Goal: Task Accomplishment & Management: Use online tool/utility

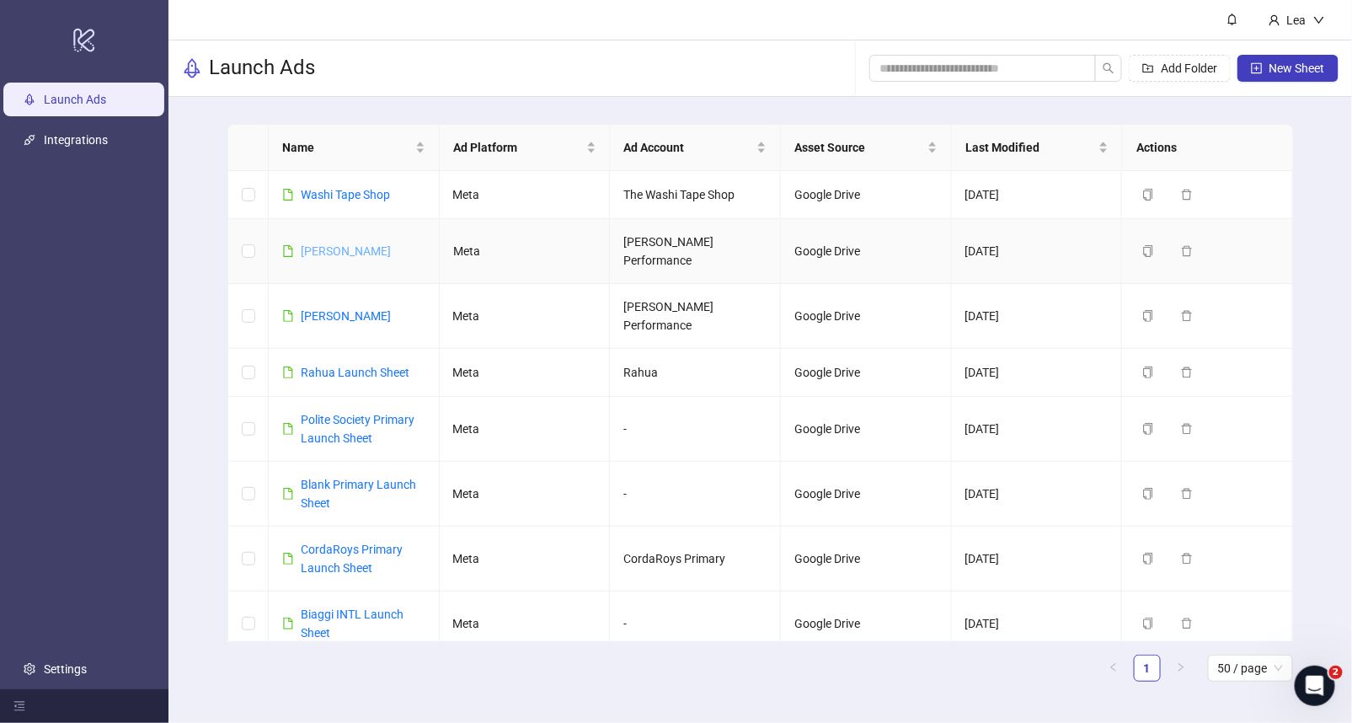
click at [371, 244] on link "[PERSON_NAME]" at bounding box center [346, 250] width 90 height 13
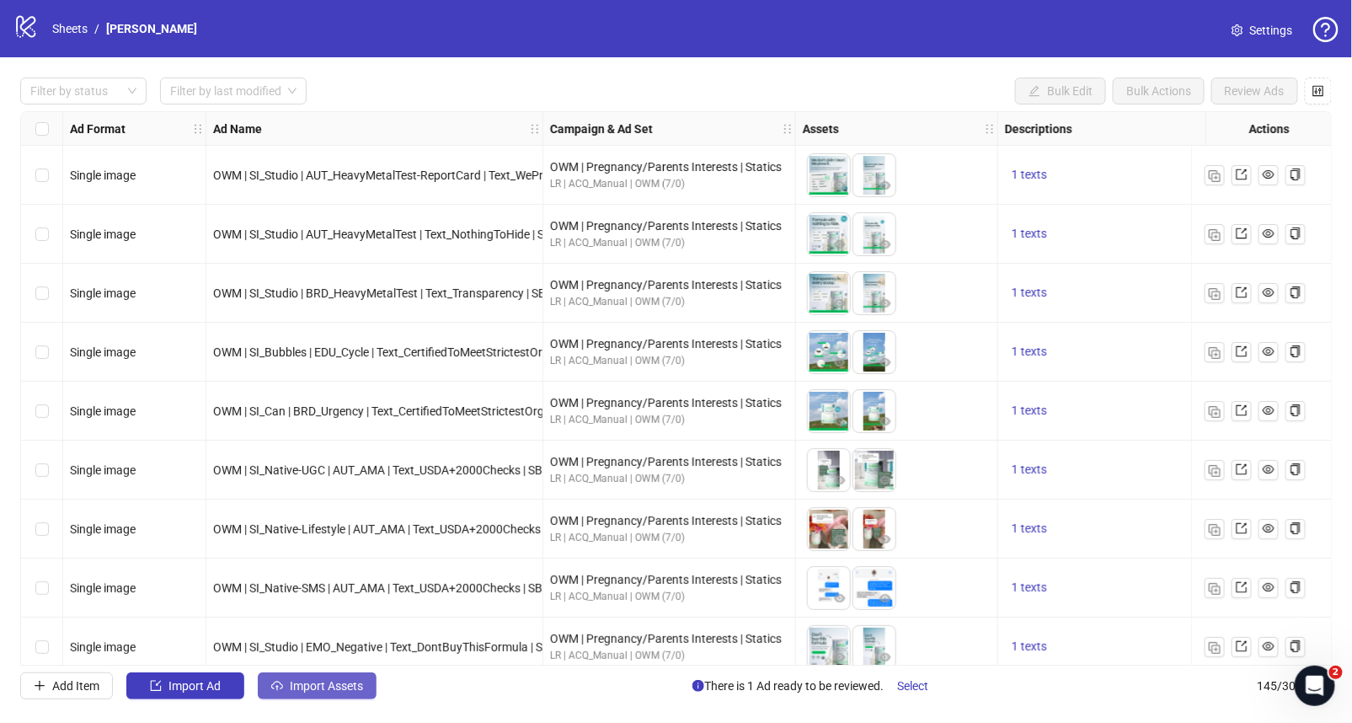
click at [332, 685] on span "Import Assets" at bounding box center [326, 685] width 73 height 13
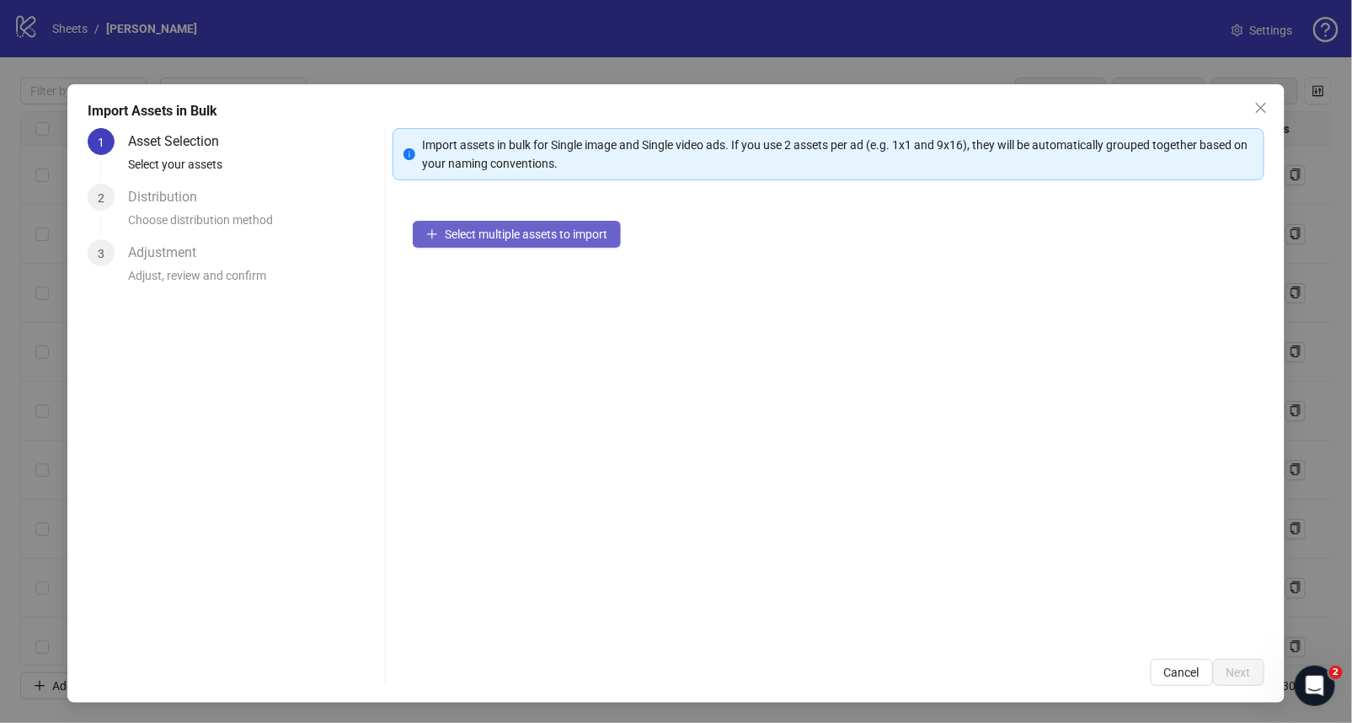
click at [491, 245] on button "Select multiple assets to import" at bounding box center [517, 234] width 208 height 27
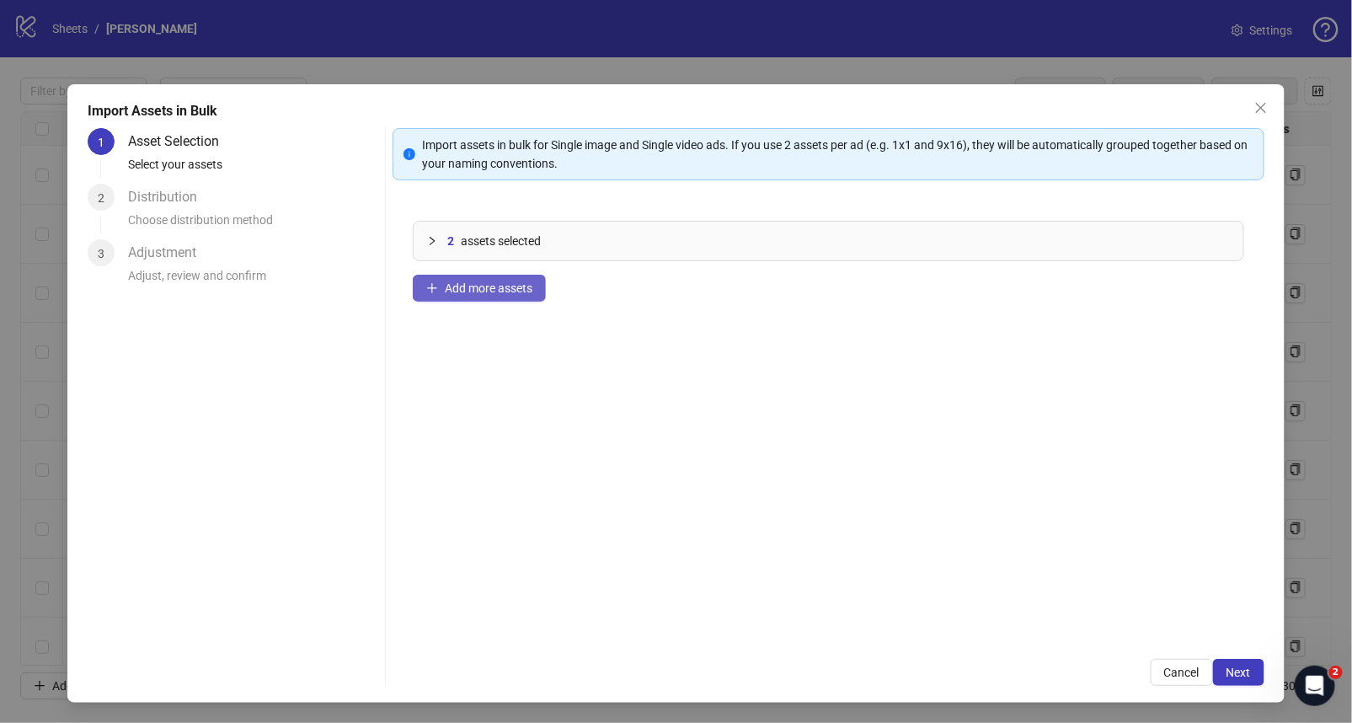
click at [509, 278] on button "Add more assets" at bounding box center [479, 288] width 133 height 27
click at [511, 283] on span "Add more assets" at bounding box center [489, 287] width 88 height 13
click at [520, 282] on span "Add more assets" at bounding box center [489, 287] width 88 height 13
click at [494, 290] on span "Add more assets" at bounding box center [489, 287] width 88 height 13
click at [480, 299] on button "Add more assets" at bounding box center [479, 288] width 133 height 27
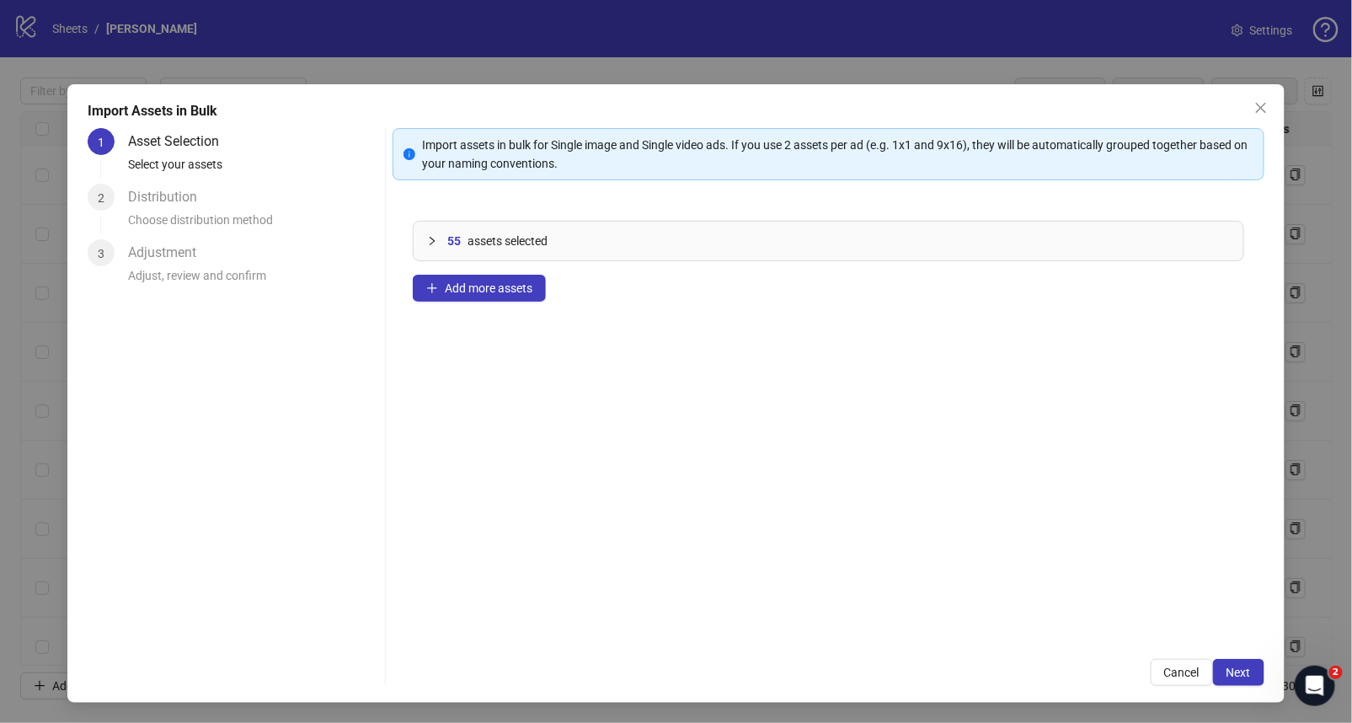
click at [556, 237] on div "55 assets selected" at bounding box center [838, 241] width 782 height 19
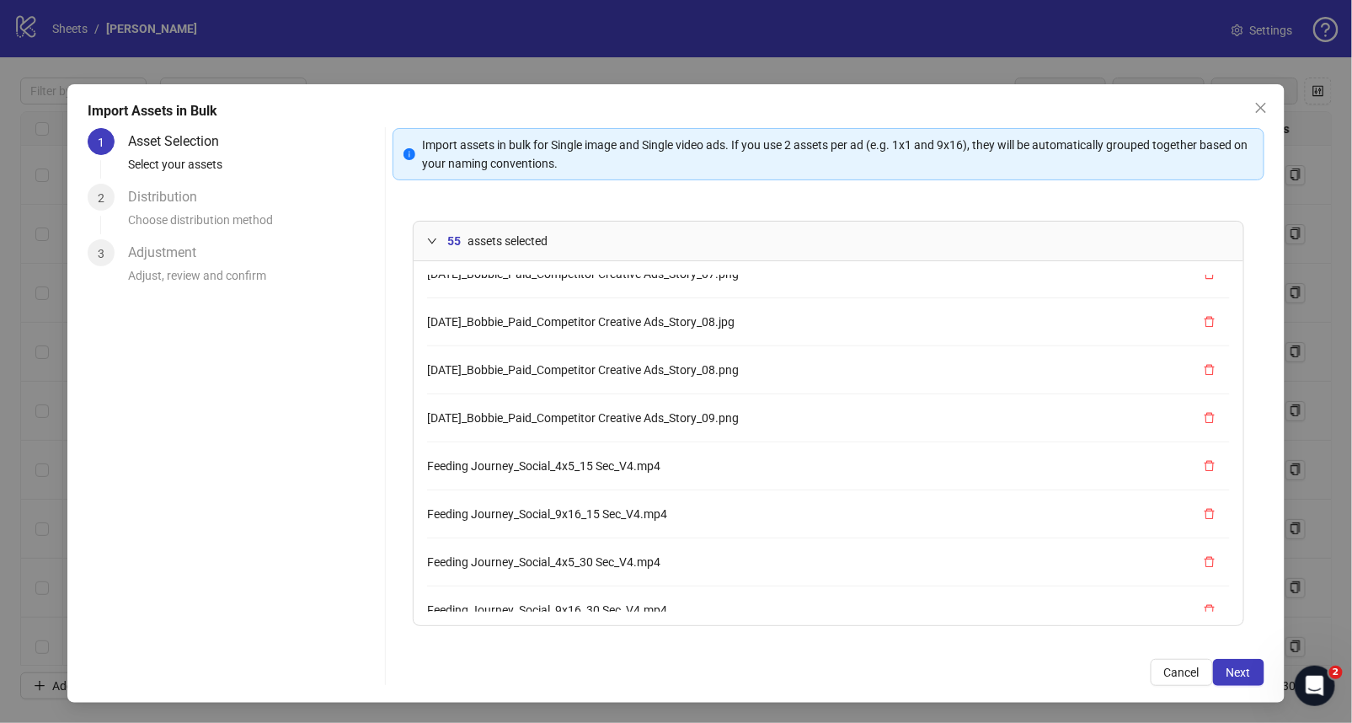
scroll to position [45, 0]
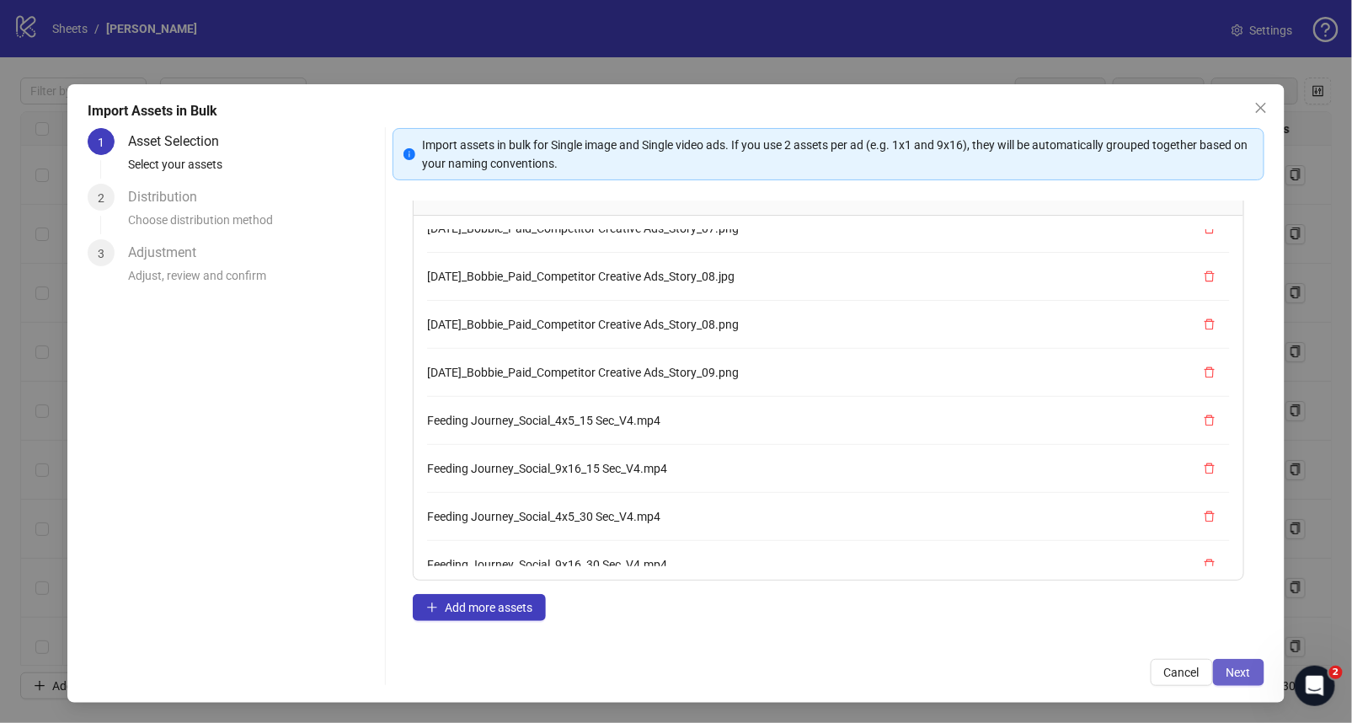
click at [1236, 668] on span "Next" at bounding box center [1238, 671] width 24 height 13
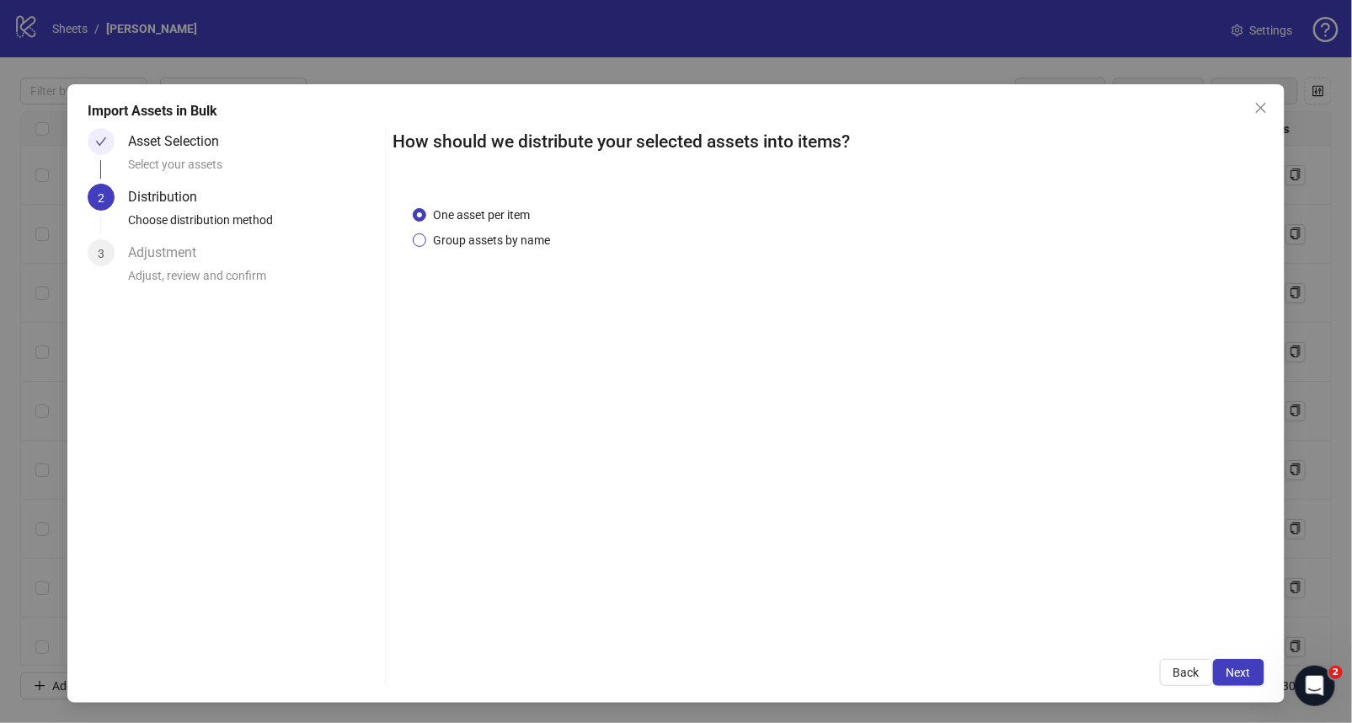
click at [520, 236] on span "Group assets by name" at bounding box center [491, 240] width 131 height 19
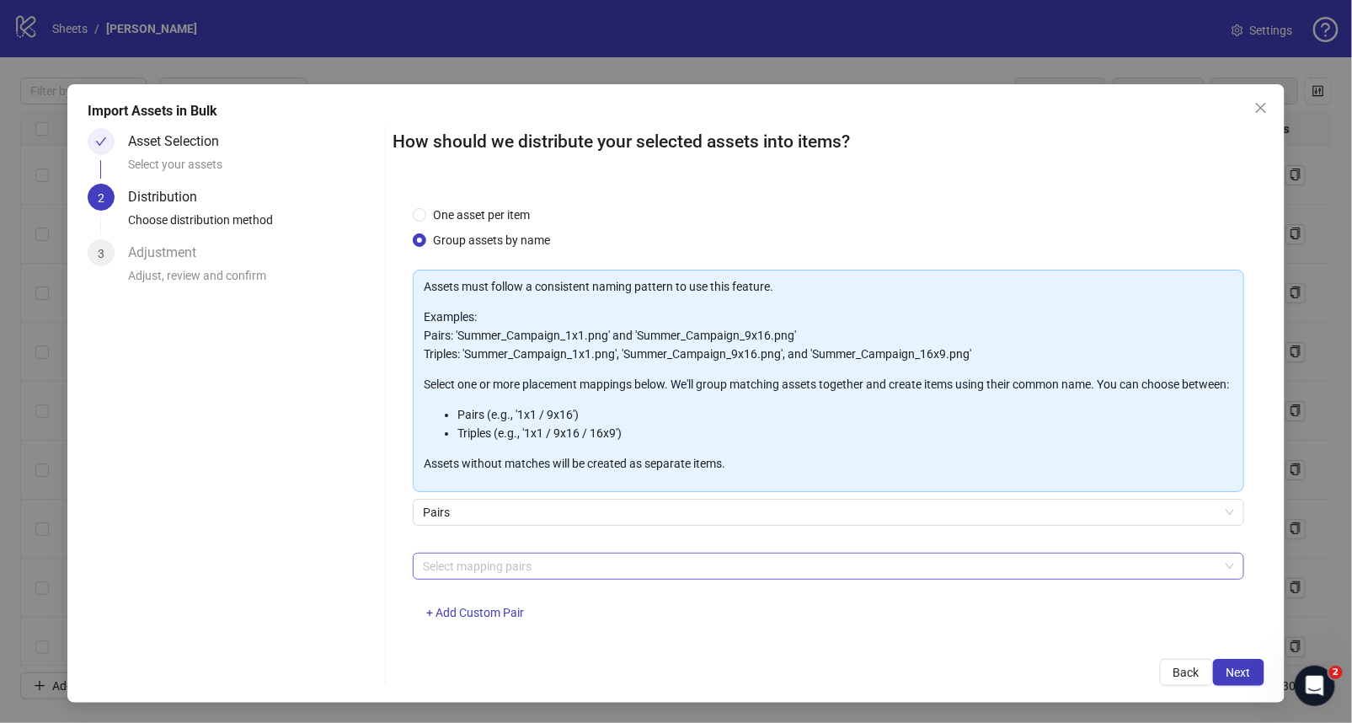
click at [608, 578] on div at bounding box center [819, 566] width 807 height 24
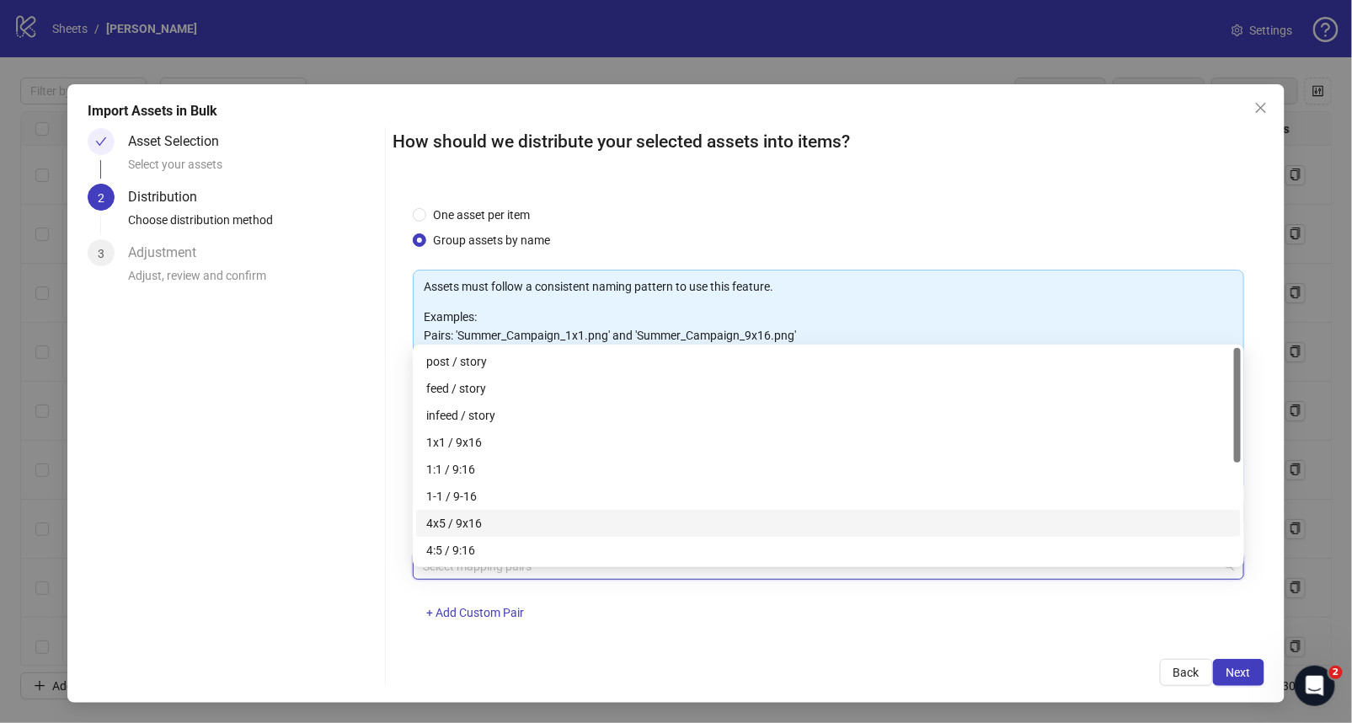
click at [564, 532] on div "4x5 / 9x16" at bounding box center [828, 523] width 825 height 27
click at [510, 384] on div "feed / story" at bounding box center [828, 388] width 804 height 19
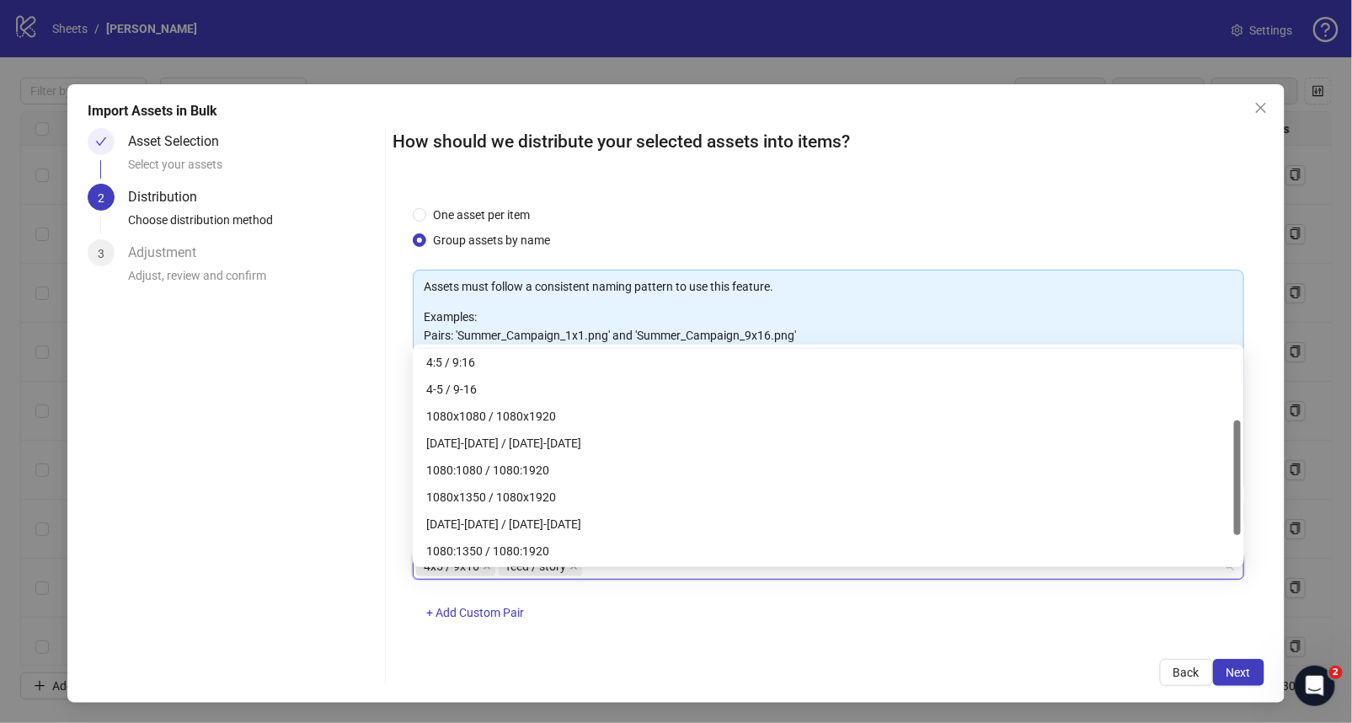
scroll to position [188, 0]
click at [544, 497] on div "1080x1350 / 1080x1920" at bounding box center [828, 497] width 804 height 19
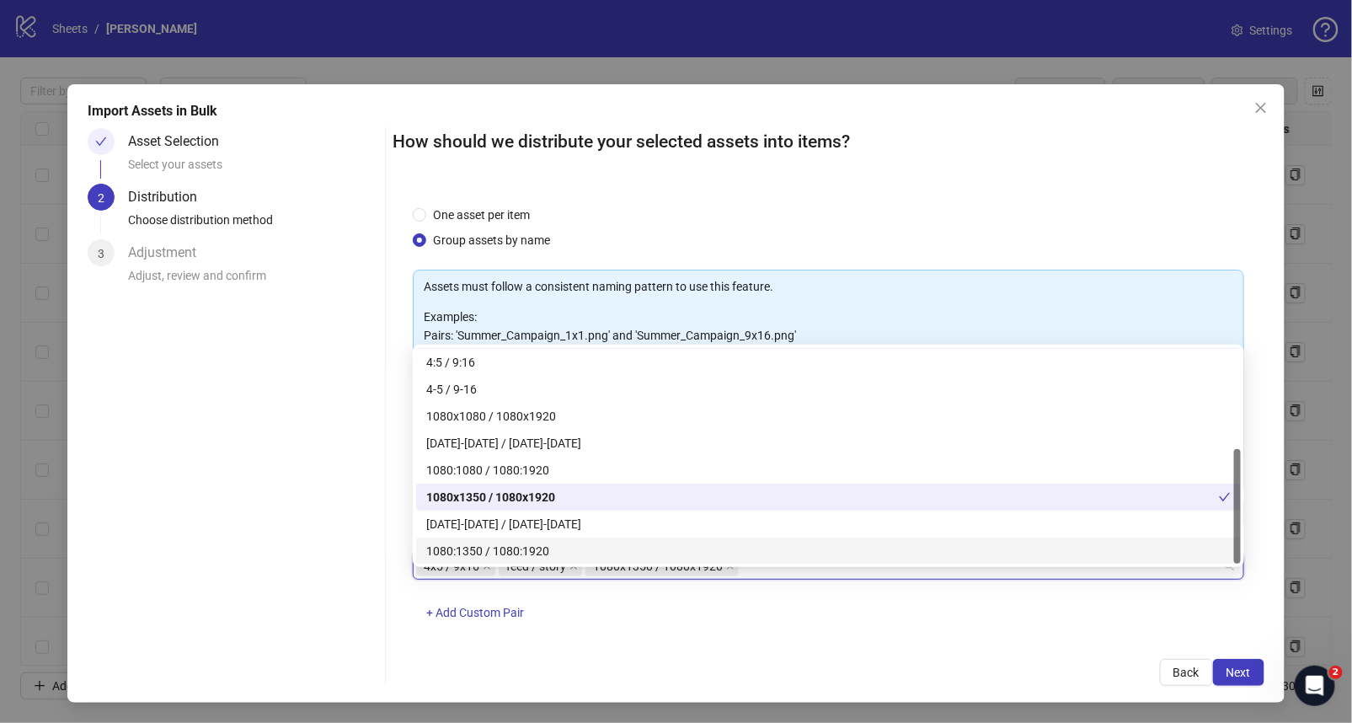
click at [798, 647] on div "How should we distribute your selected assets into items? One asset per item Gr…" at bounding box center [828, 407] width 872 height 558
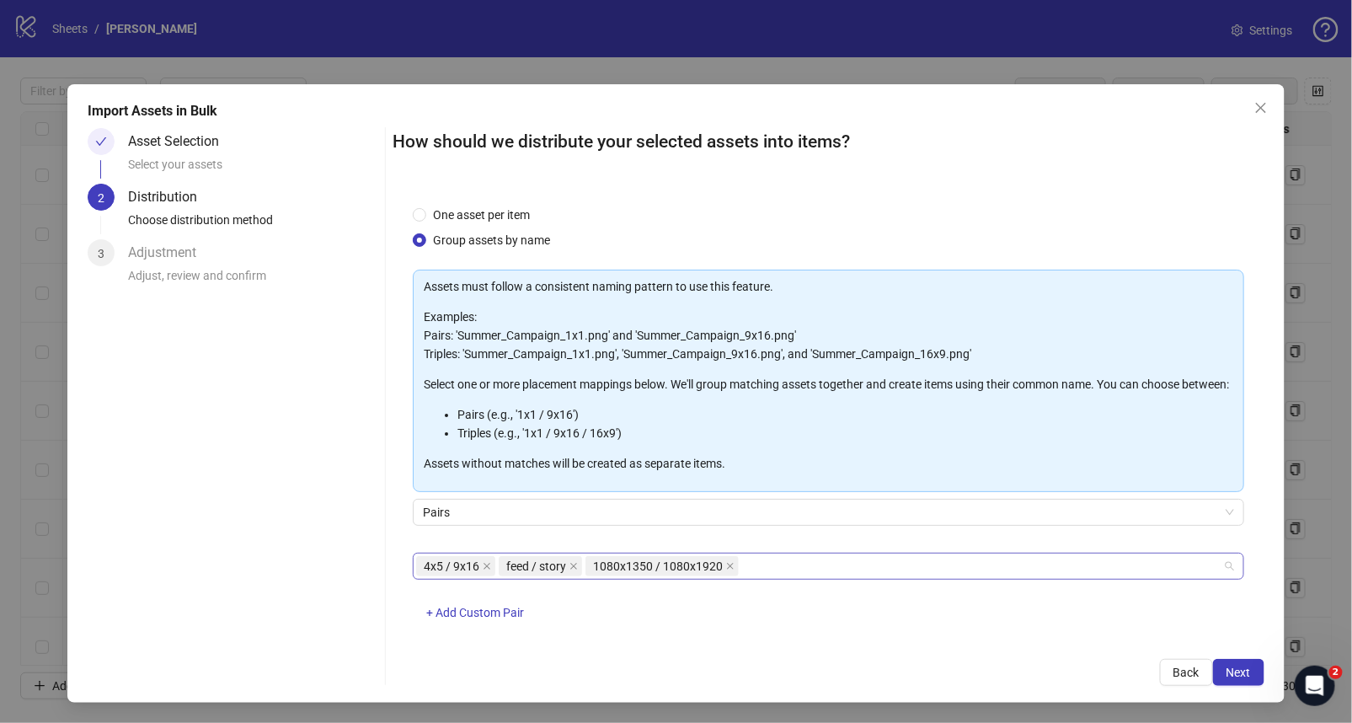
click at [775, 578] on div "4x5 / 9x16 feed / story 1080x1350 / 1080x1920" at bounding box center [819, 566] width 807 height 24
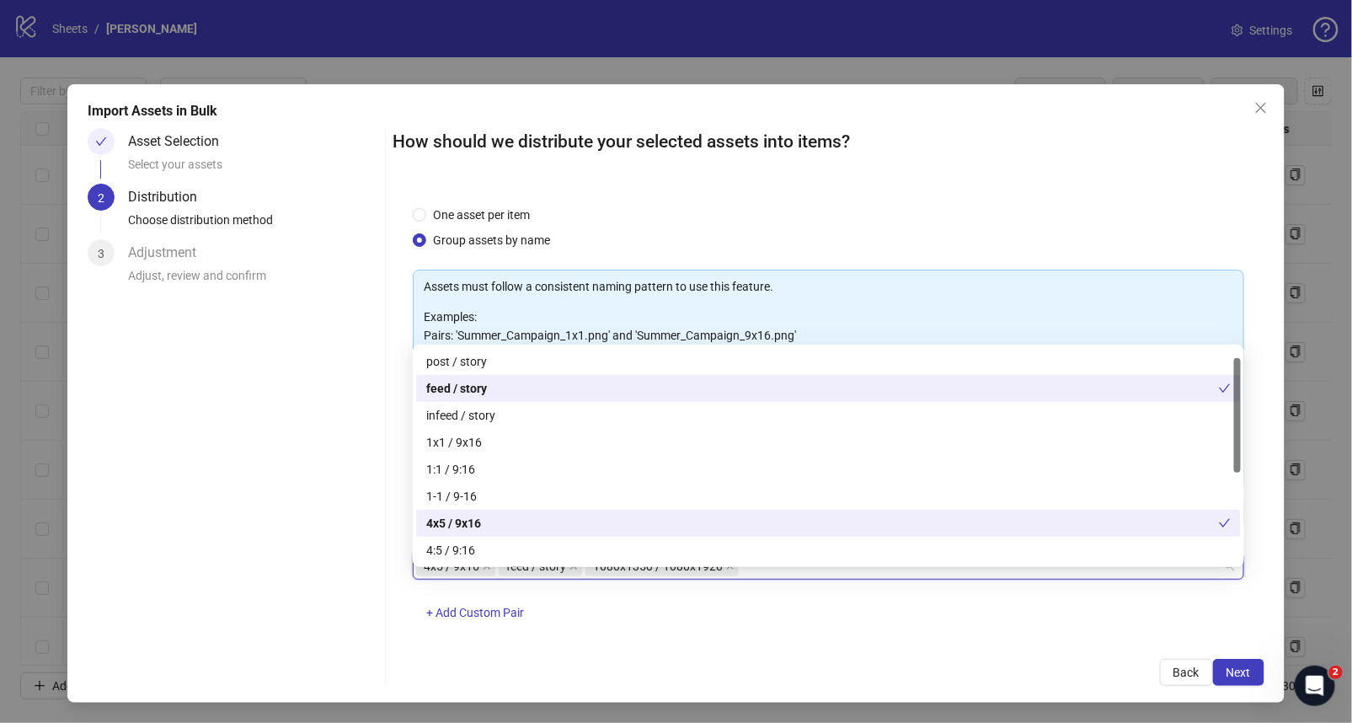
scroll to position [0, 0]
click at [644, 441] on div "1x1 / 9x16" at bounding box center [828, 442] width 804 height 19
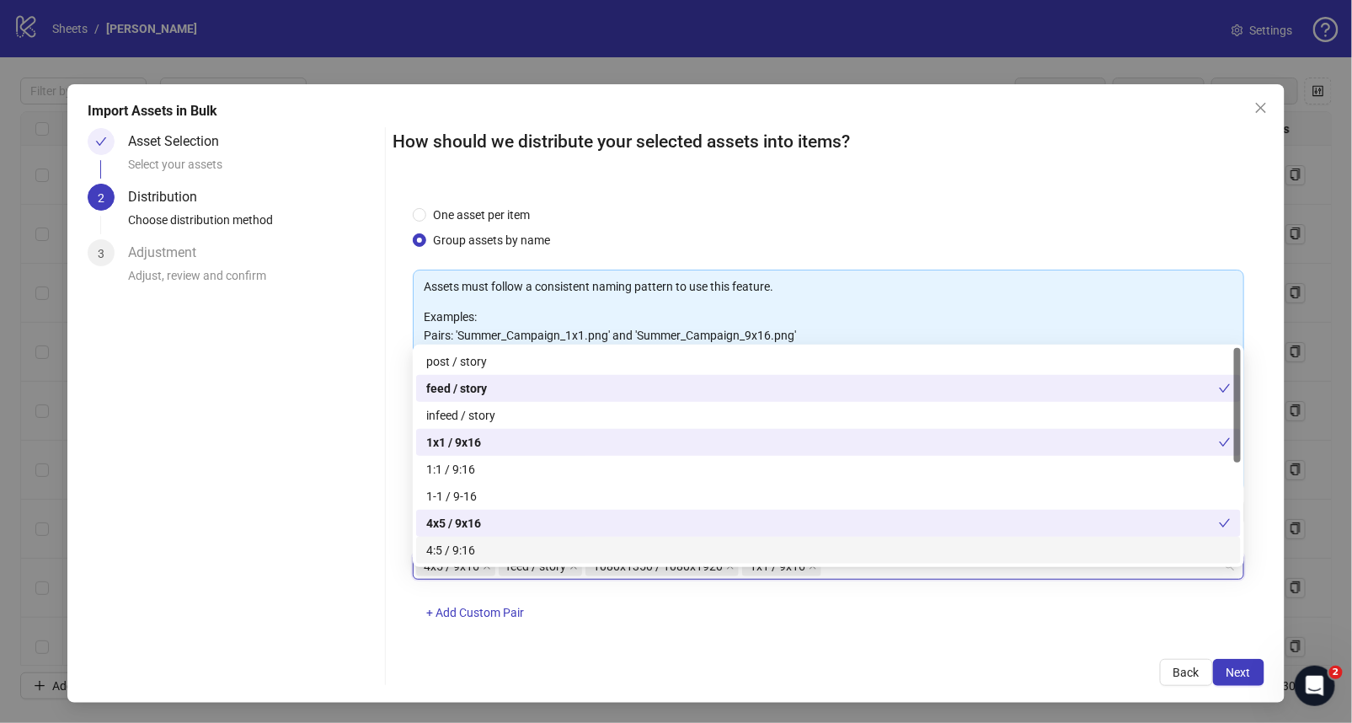
click at [740, 633] on div "4x5 / 9x16 feed / story 1080x1350 / 1080x1920 1x1 / 9x16 + Add Custom Pair" at bounding box center [828, 596] width 831 height 88
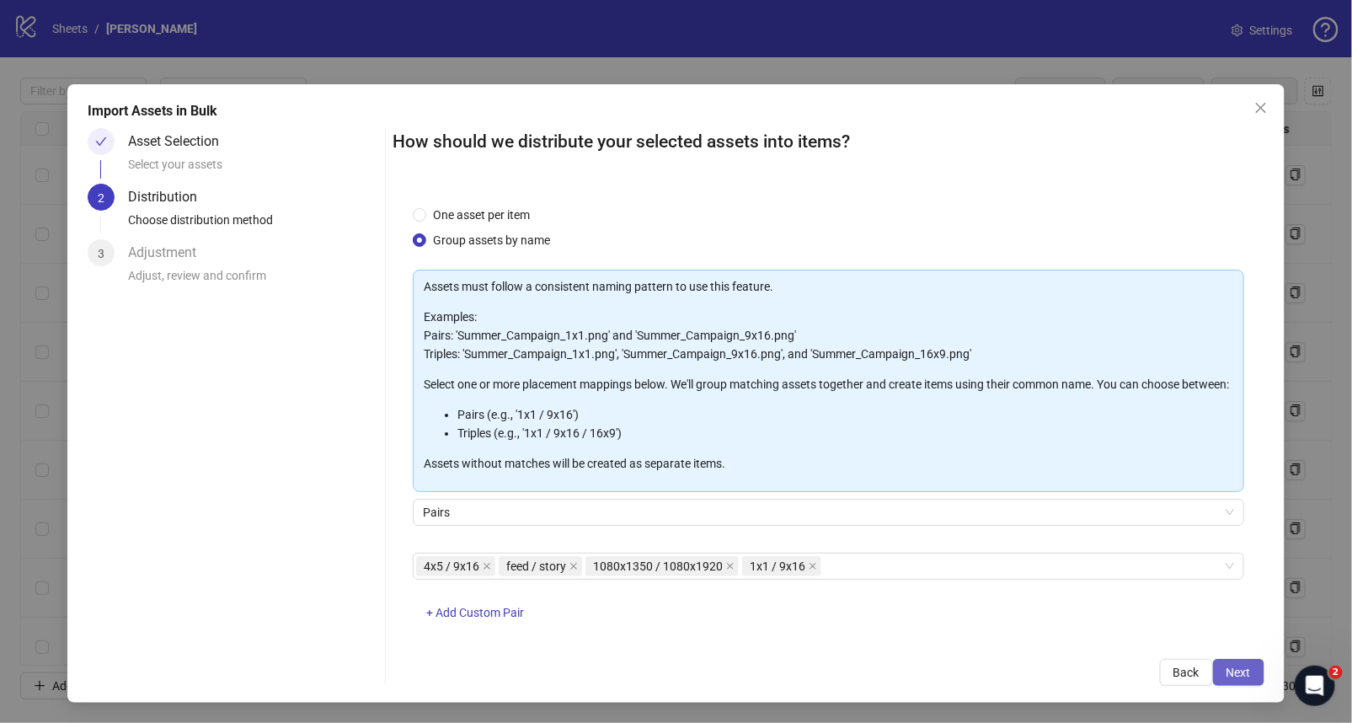
click at [1242, 669] on span "Next" at bounding box center [1238, 671] width 24 height 13
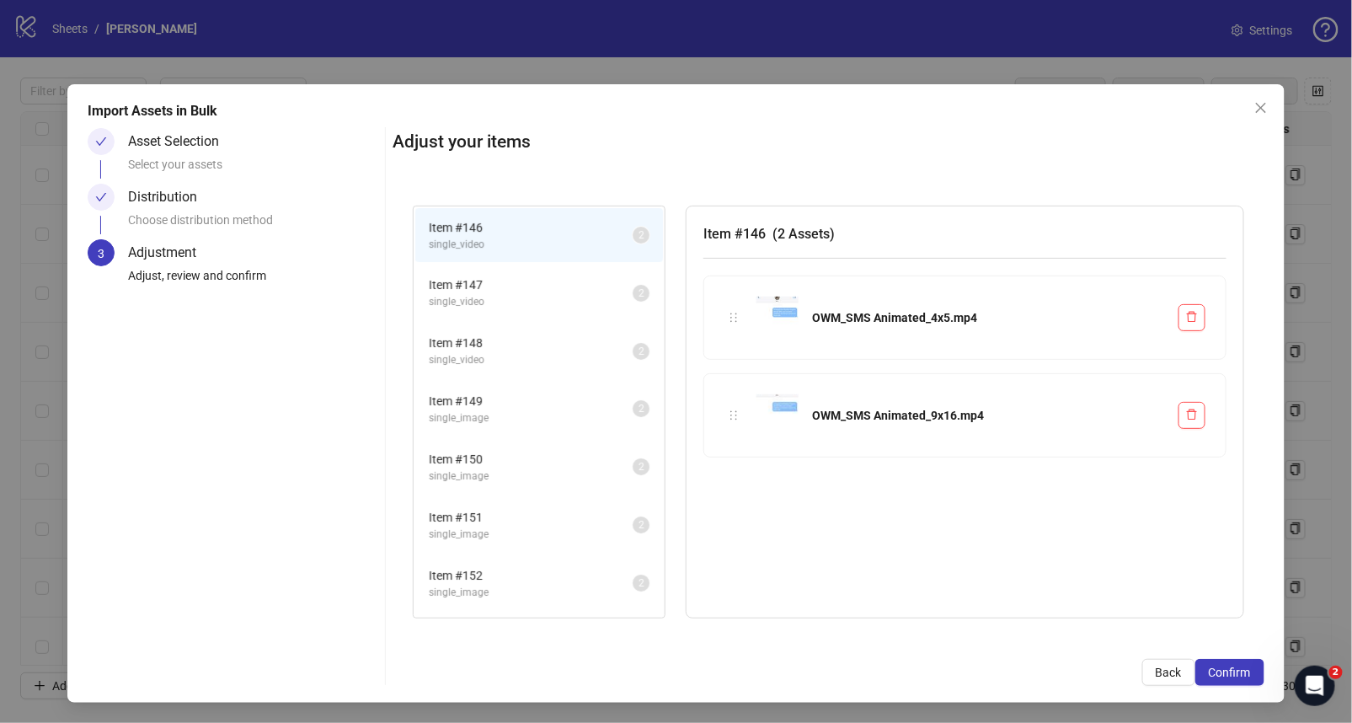
click at [532, 299] on span "single_video" at bounding box center [531, 302] width 204 height 16
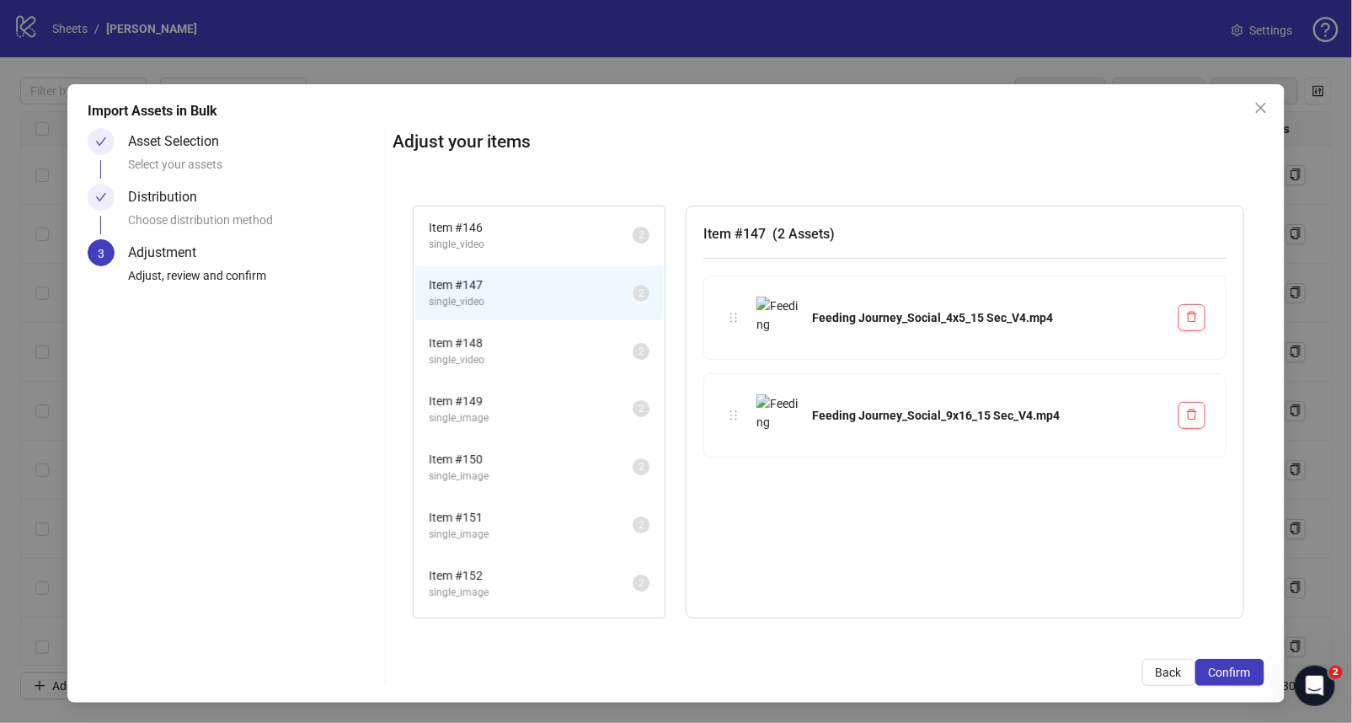
click at [549, 355] on span "single_video" at bounding box center [531, 360] width 204 height 16
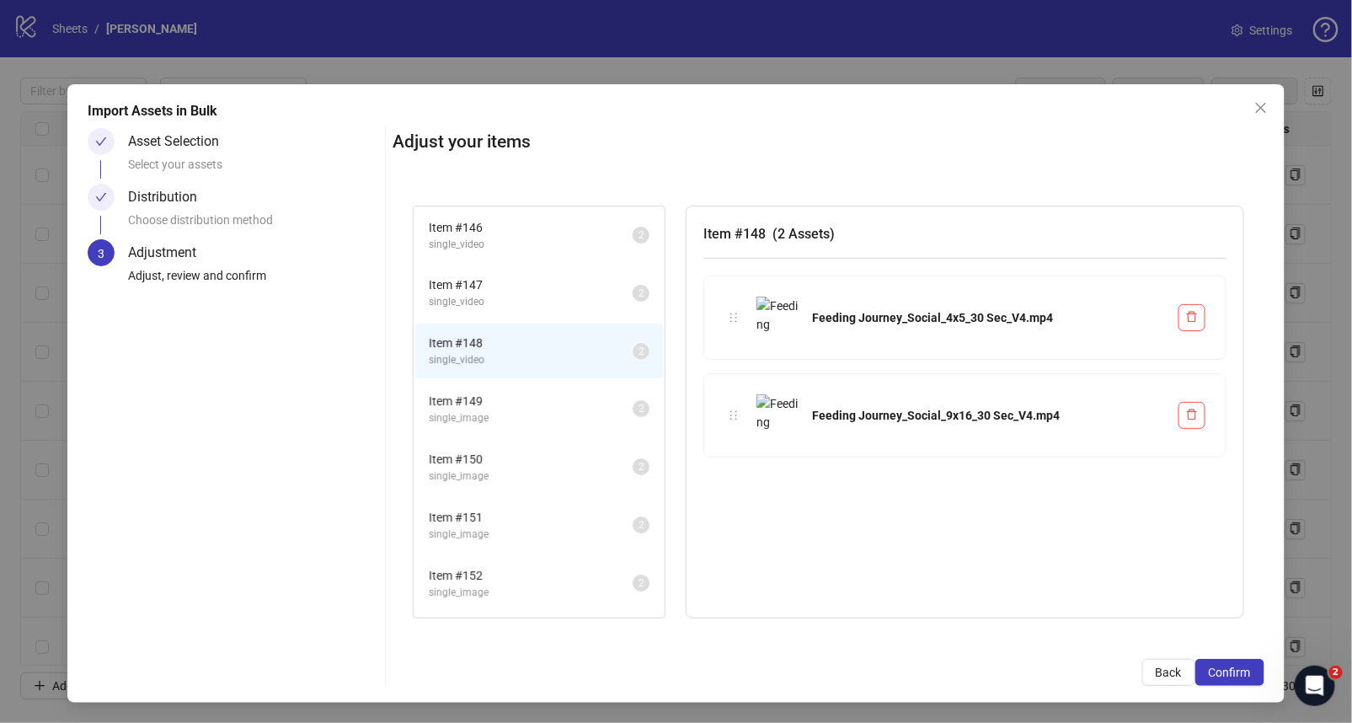
click at [554, 426] on li "Item # 149 single_image 2" at bounding box center [539, 409] width 248 height 55
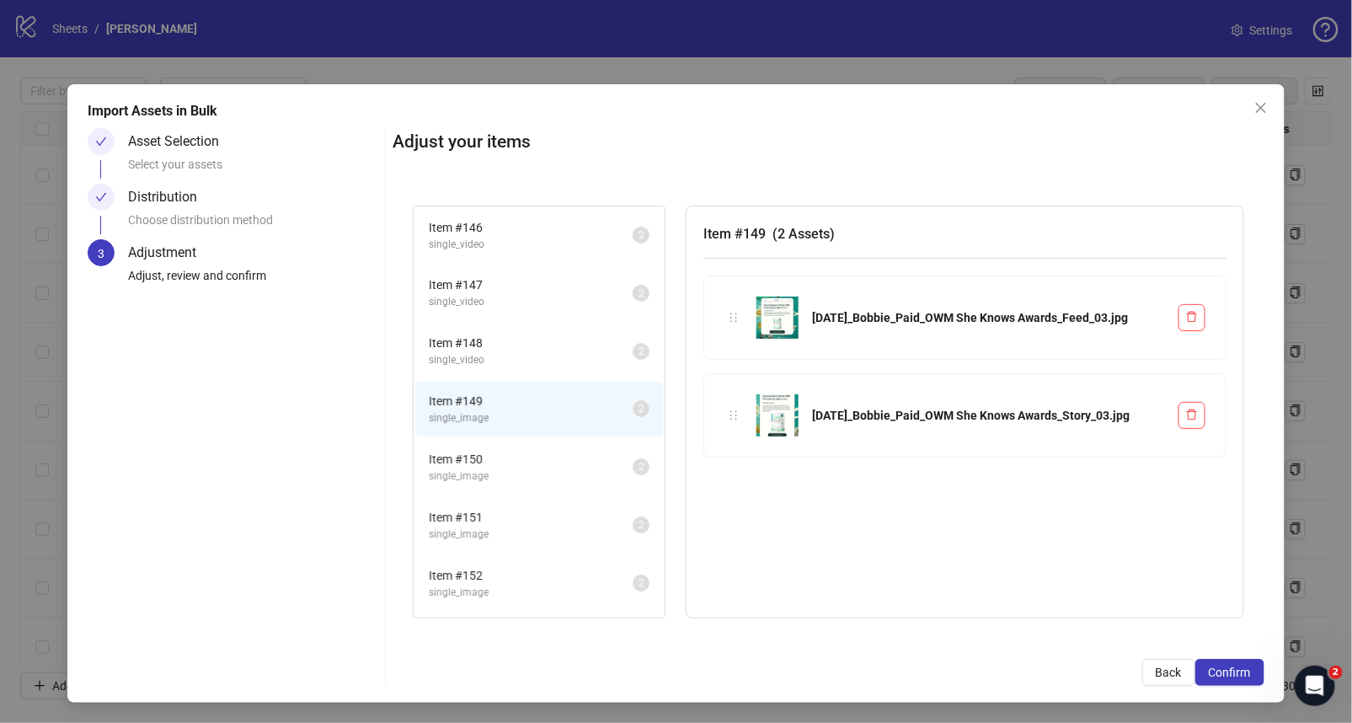
click at [558, 468] on span "single_image" at bounding box center [531, 476] width 204 height 16
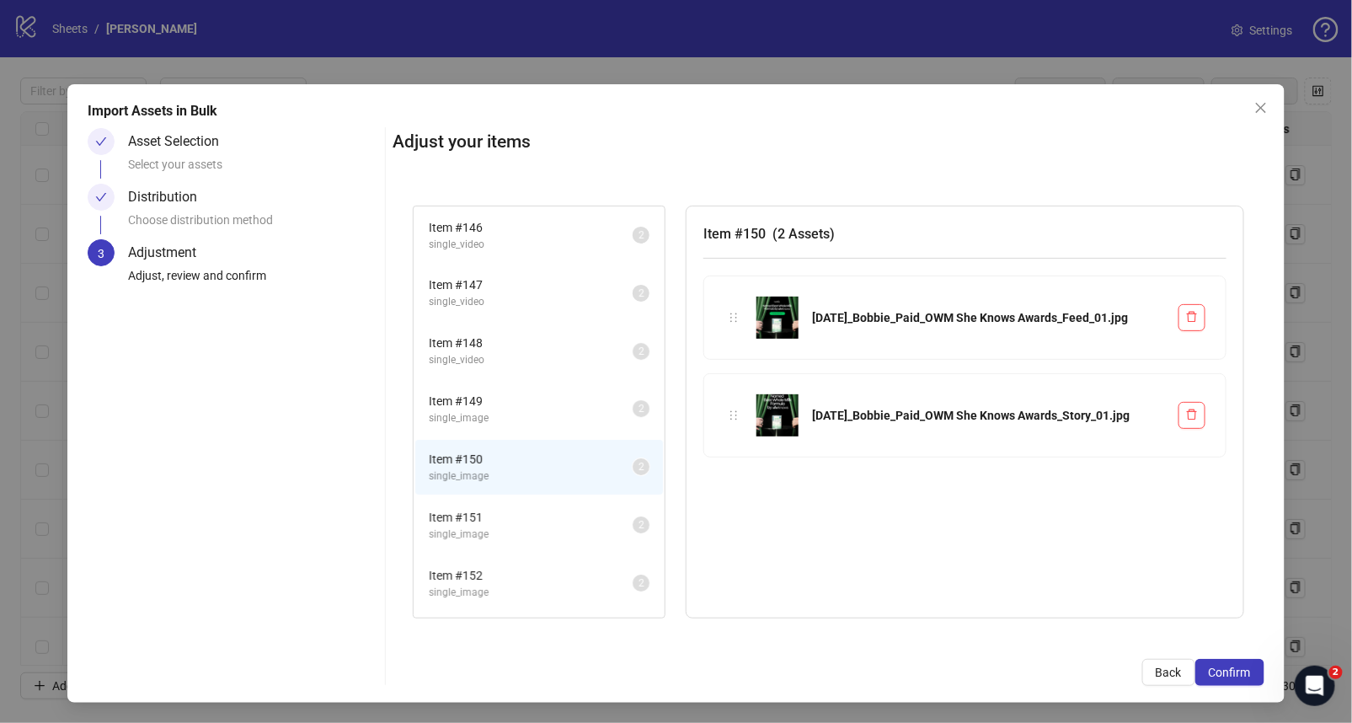
click at [559, 510] on span "Item # 151" at bounding box center [531, 517] width 204 height 19
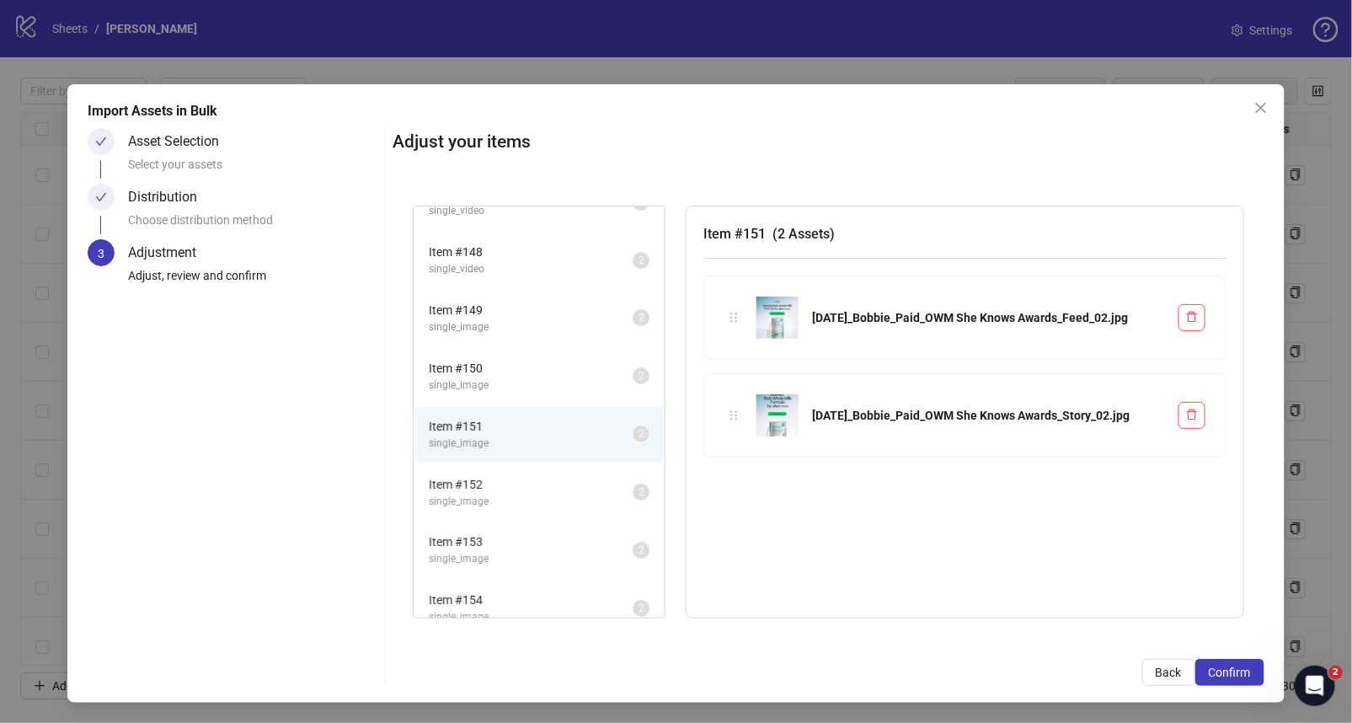
scroll to position [125, 0]
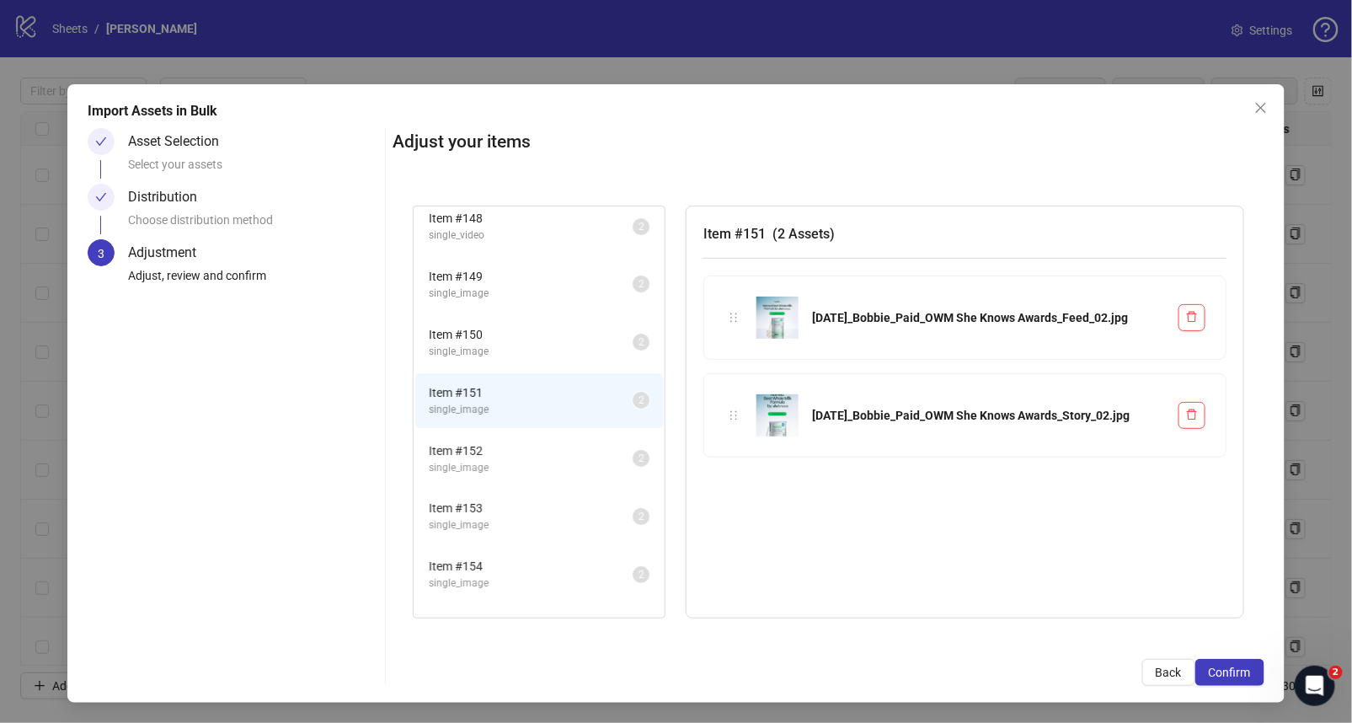
click at [552, 442] on span "Item # 152" at bounding box center [531, 450] width 204 height 19
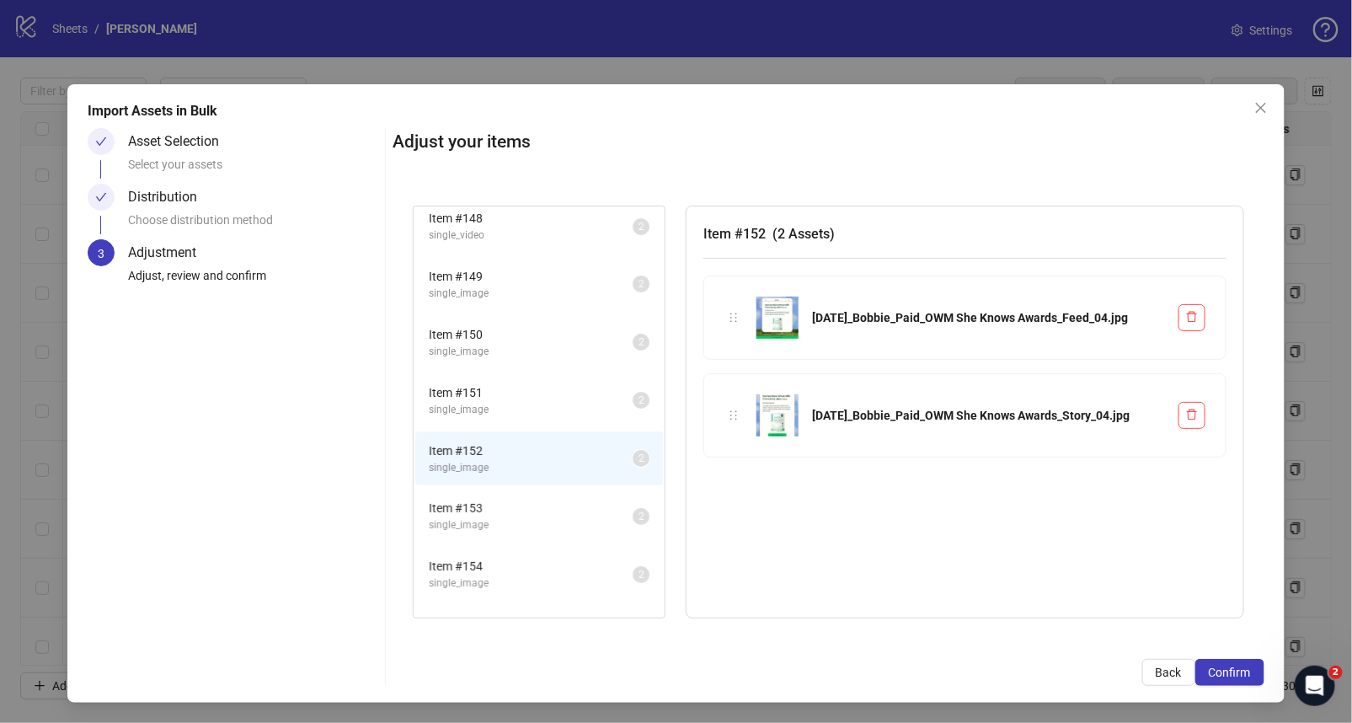
click at [556, 500] on span "Item # 153" at bounding box center [531, 508] width 204 height 19
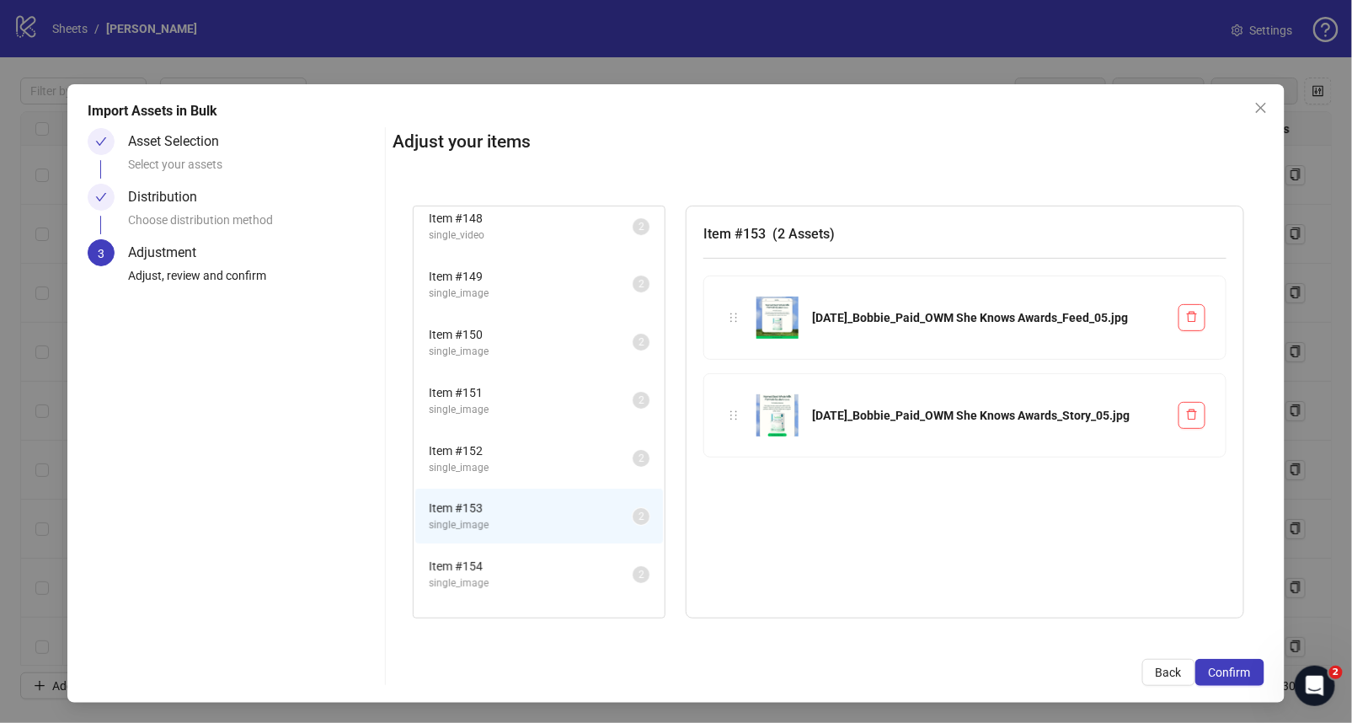
click at [559, 575] on span "single_image" at bounding box center [531, 583] width 204 height 16
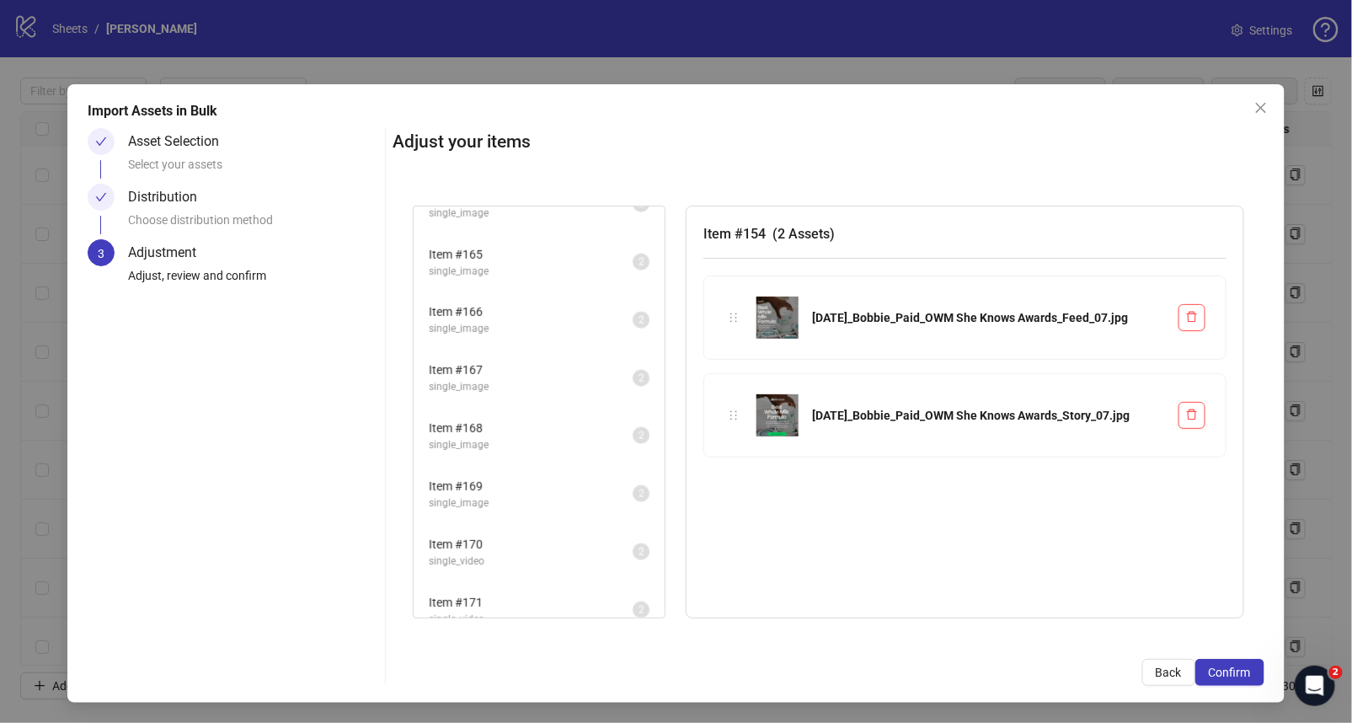
scroll to position [1195, 0]
click at [547, 530] on span "Item # 172" at bounding box center [531, 539] width 204 height 19
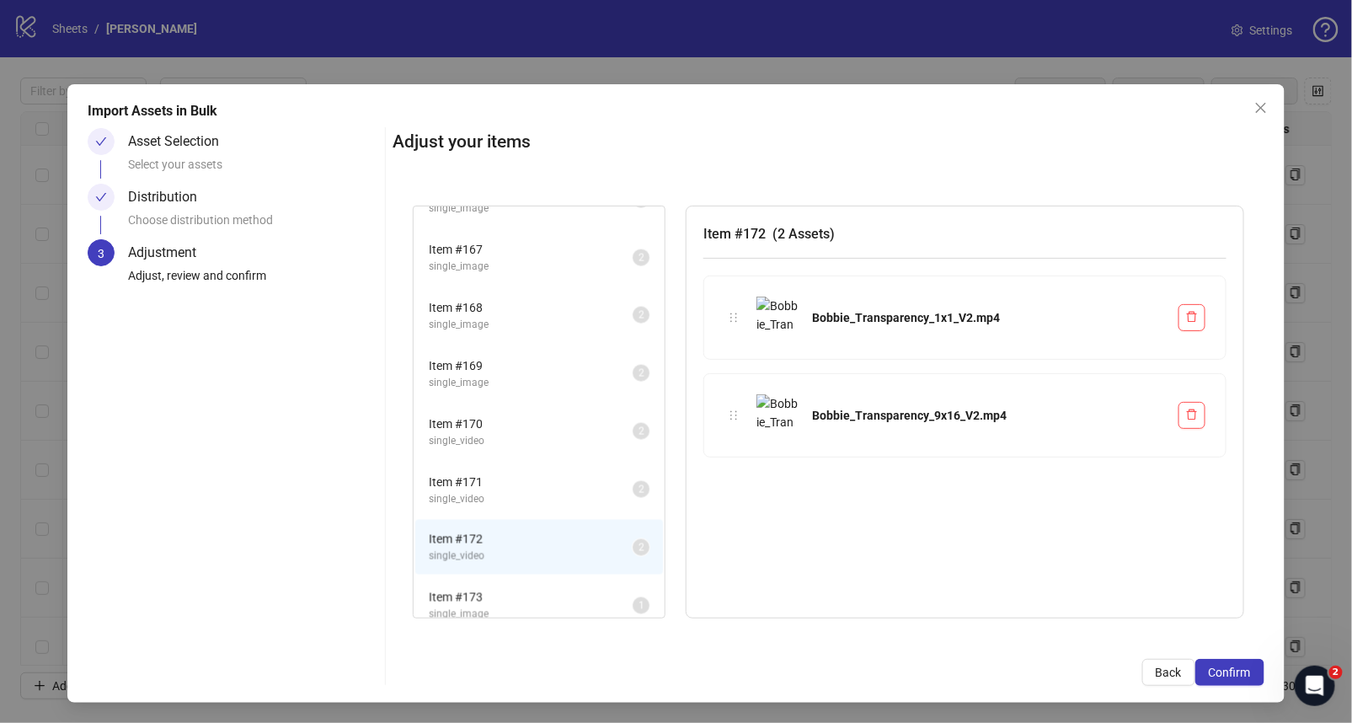
click at [539, 606] on span "single_image" at bounding box center [531, 614] width 204 height 16
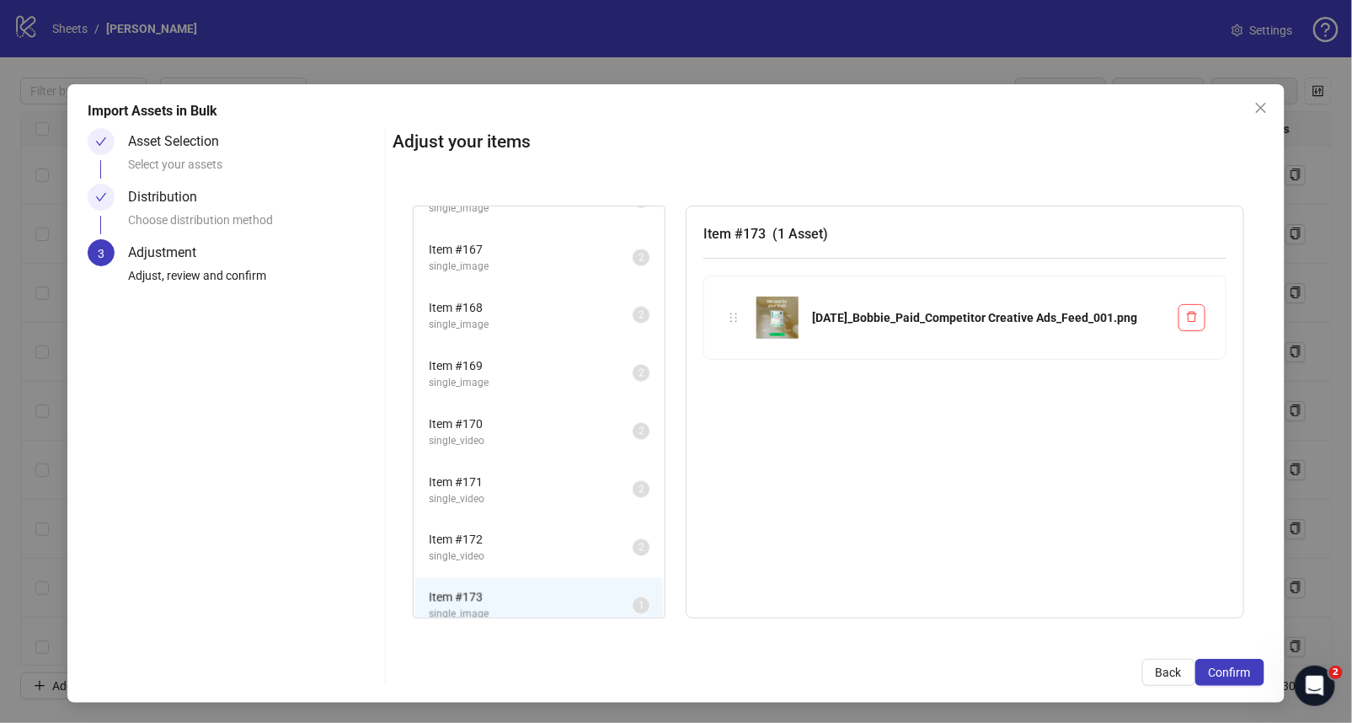
click at [519, 491] on span "single_video" at bounding box center [531, 499] width 204 height 16
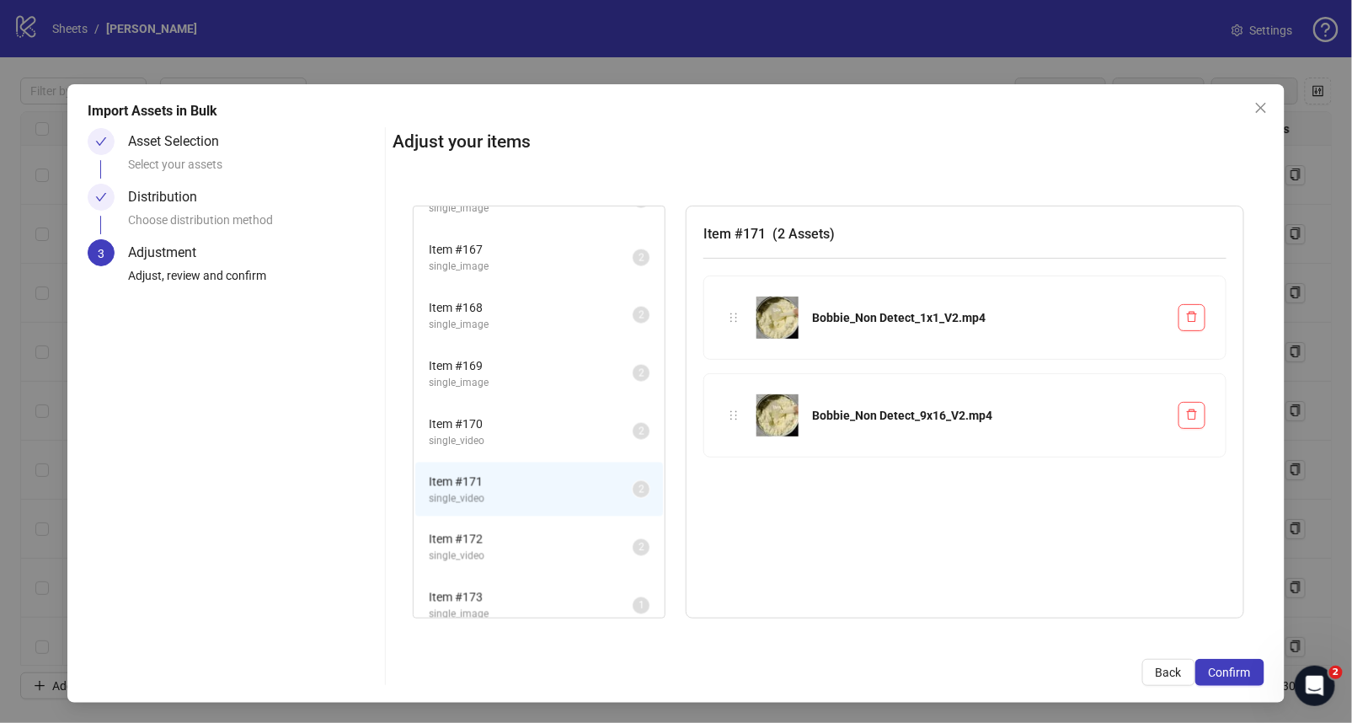
click at [512, 414] on span "Item # 170" at bounding box center [531, 423] width 204 height 19
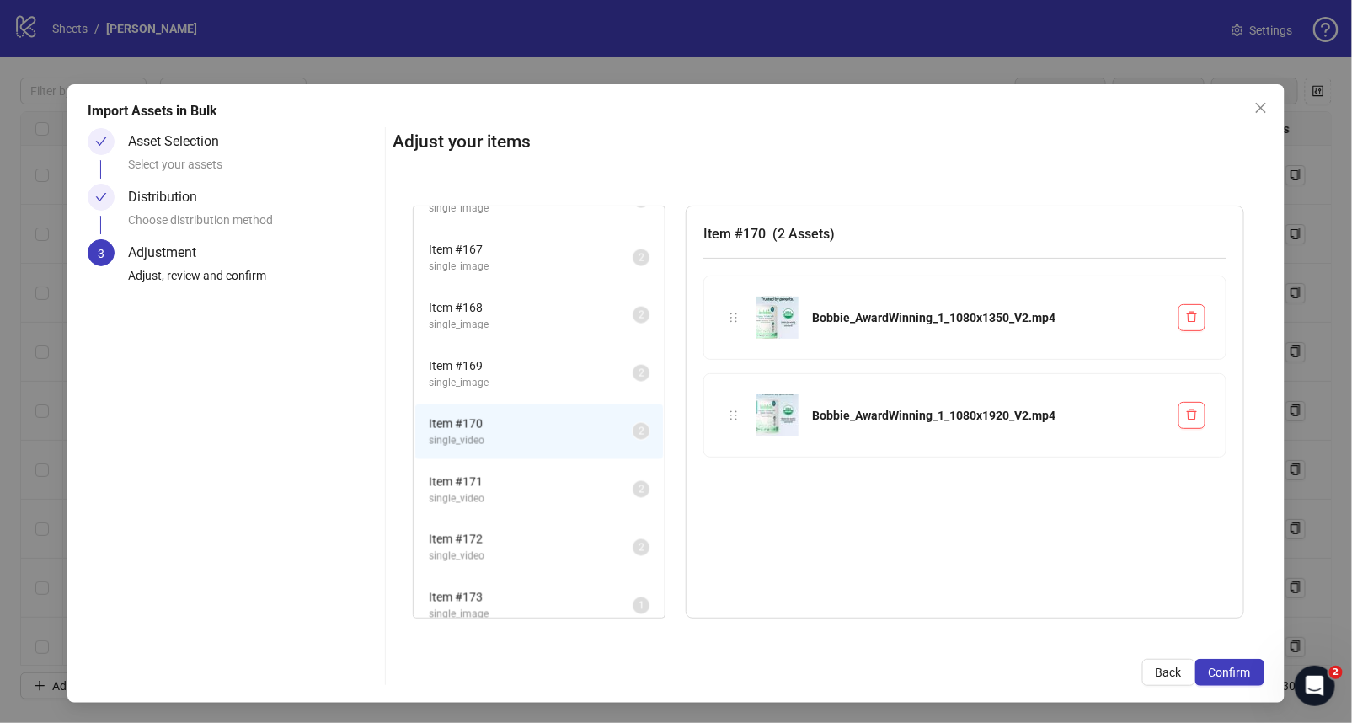
click at [503, 359] on span "Item # 169" at bounding box center [531, 365] width 204 height 19
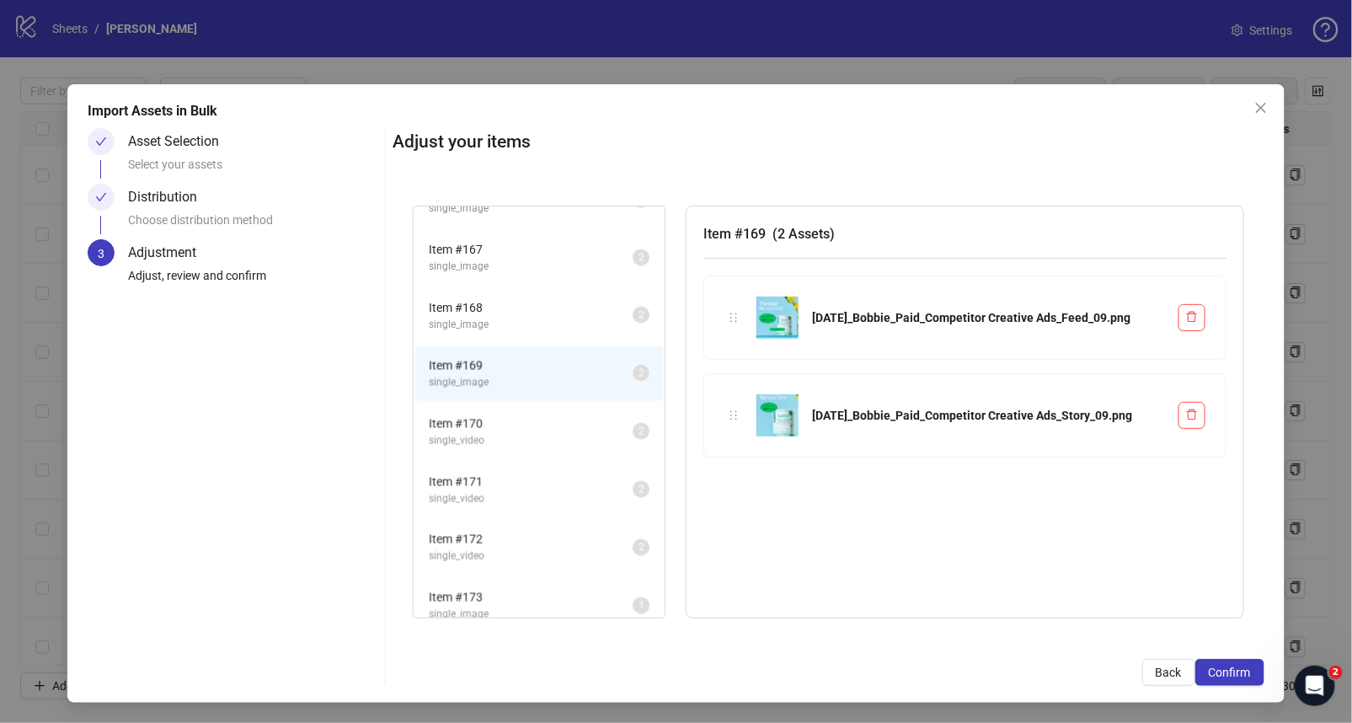
click at [491, 298] on span "Item # 168" at bounding box center [531, 307] width 204 height 19
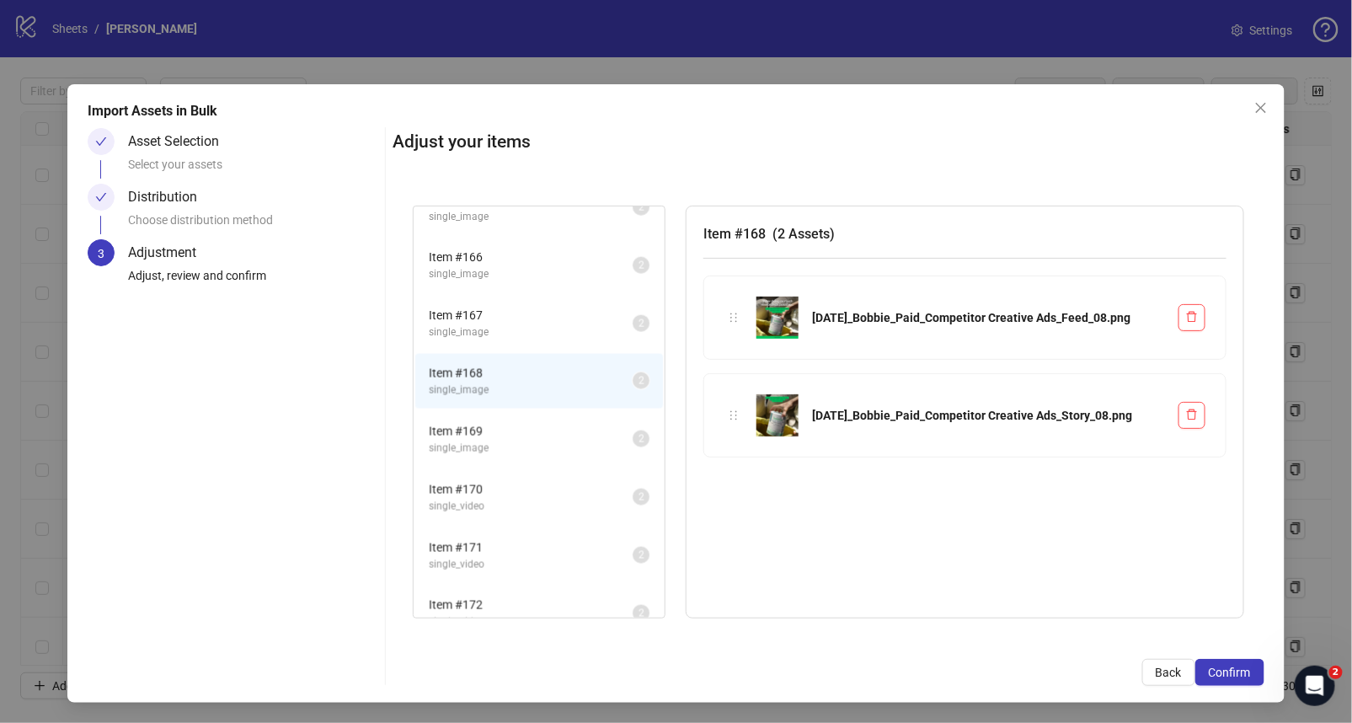
click at [491, 296] on li "Item # 167 single_image 2" at bounding box center [539, 323] width 248 height 55
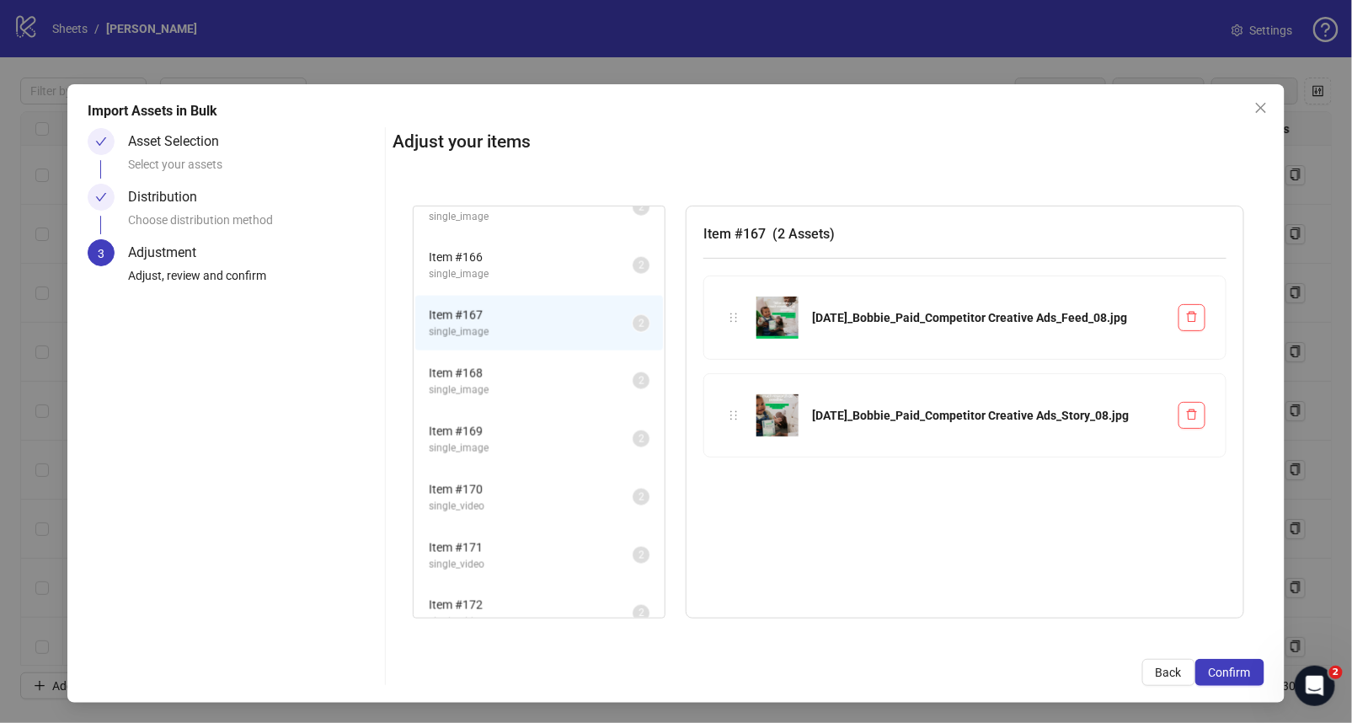
click at [484, 267] on span "single_image" at bounding box center [531, 274] width 204 height 16
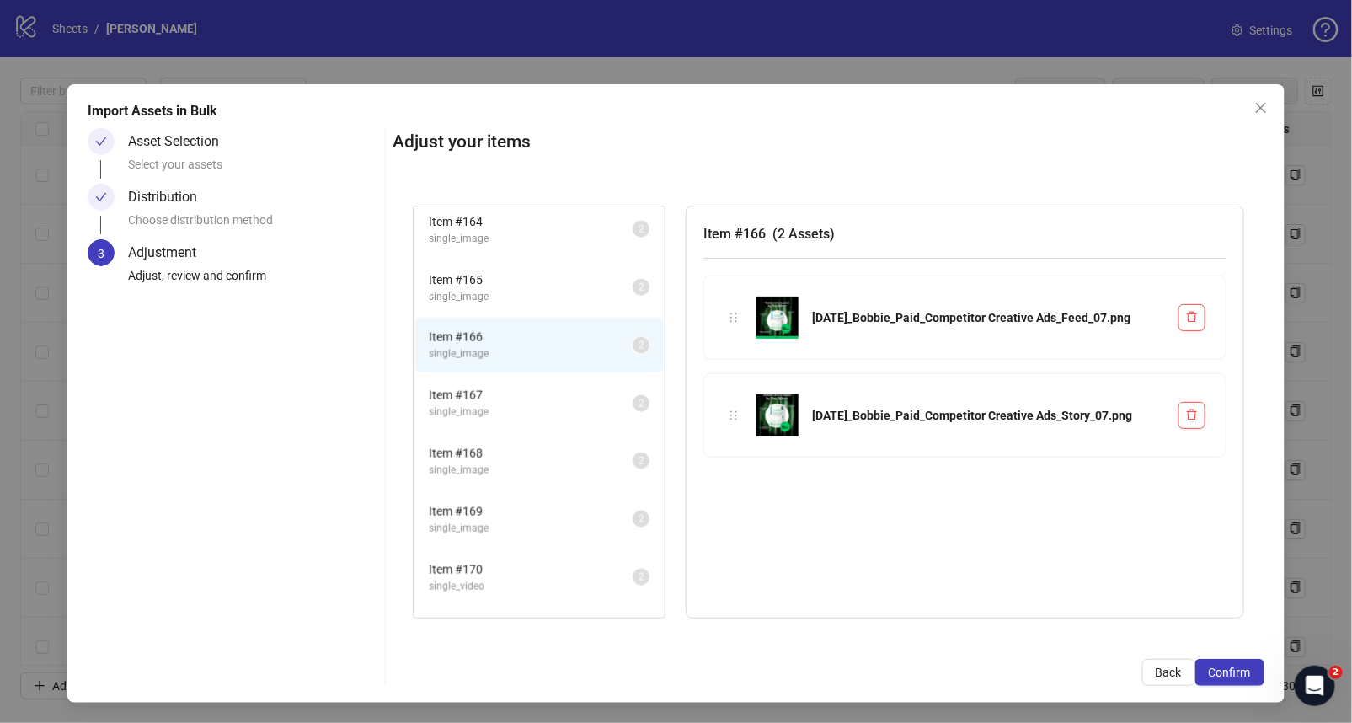
scroll to position [1038, 0]
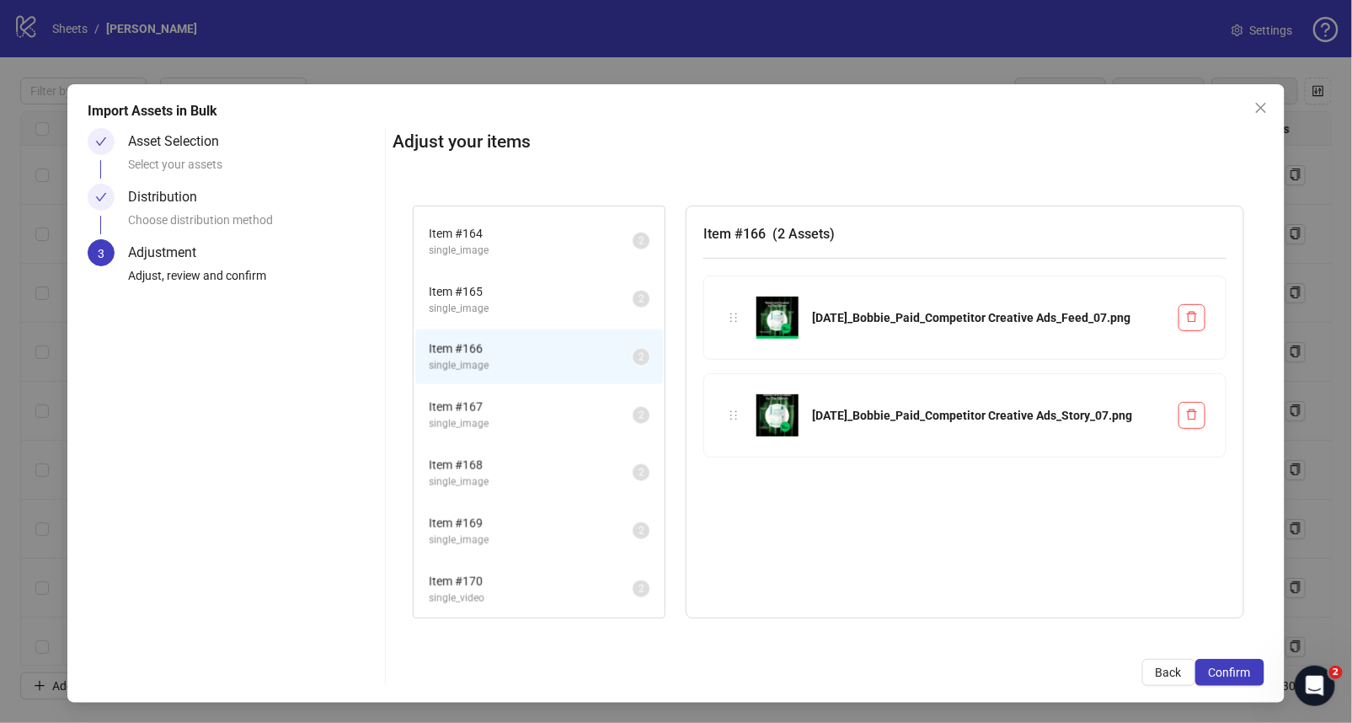
click at [484, 272] on li "Item # 165 single_image 2" at bounding box center [539, 299] width 248 height 55
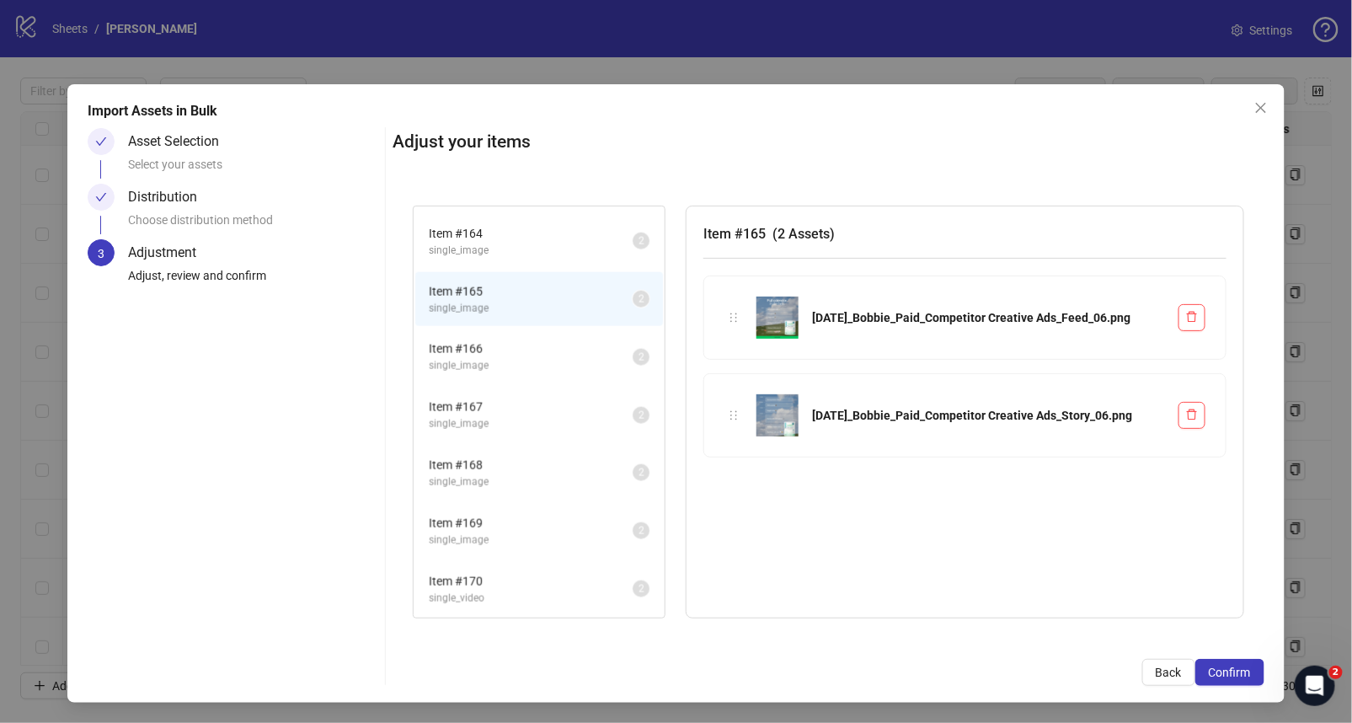
click at [481, 224] on span "Item # 164" at bounding box center [531, 233] width 204 height 19
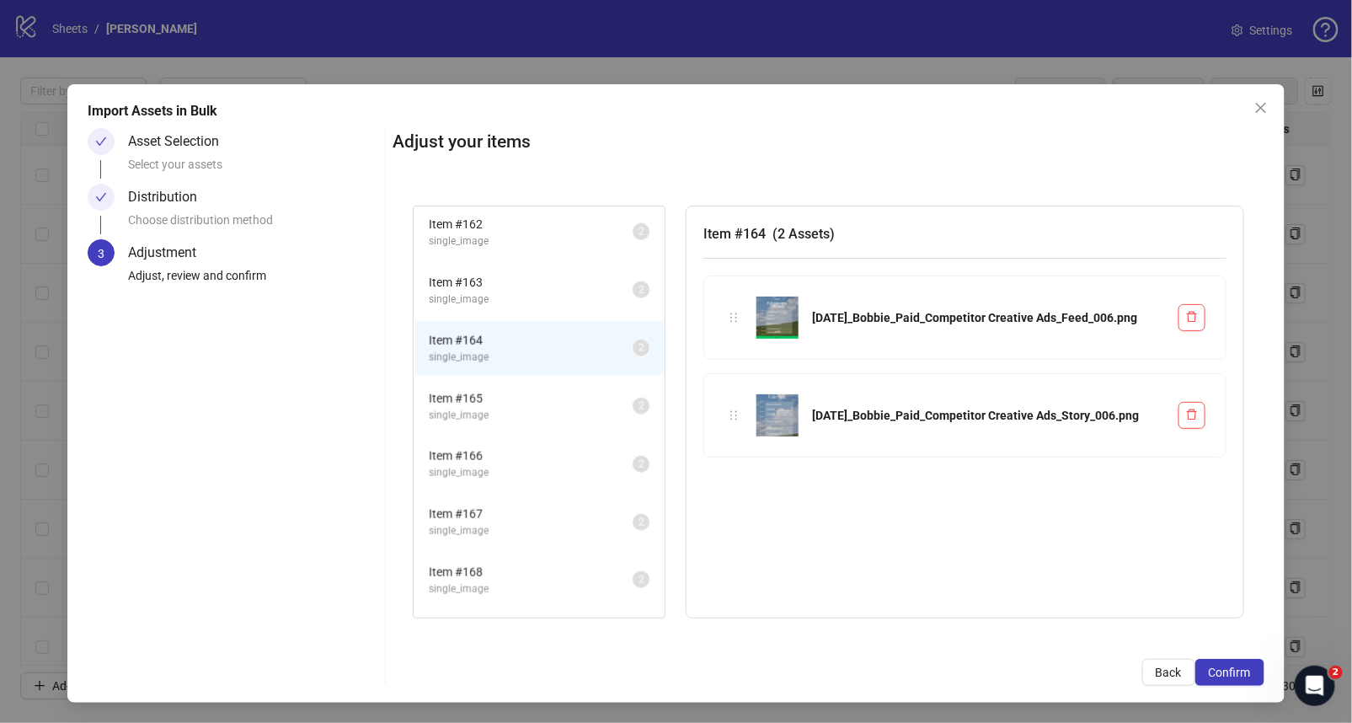
scroll to position [916, 0]
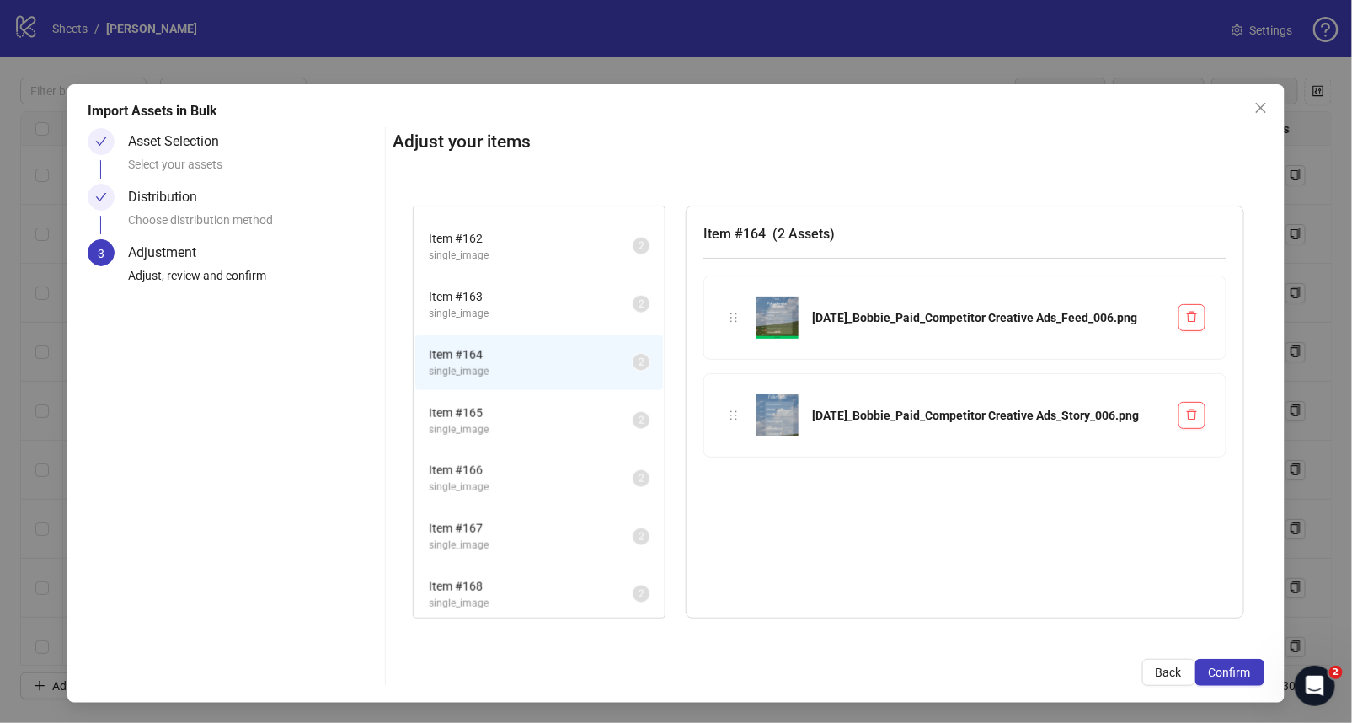
click at [504, 306] on span "single_image" at bounding box center [531, 314] width 204 height 16
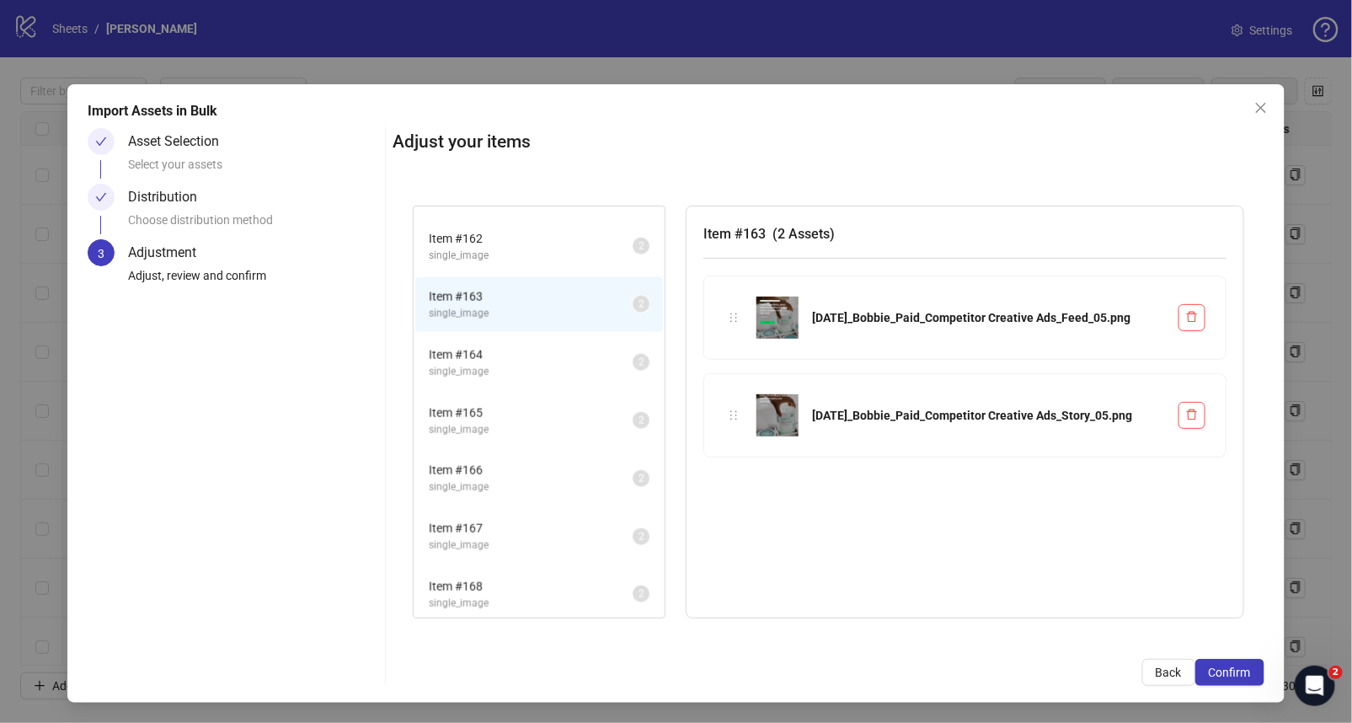
click at [510, 248] on span "single_image" at bounding box center [531, 256] width 204 height 16
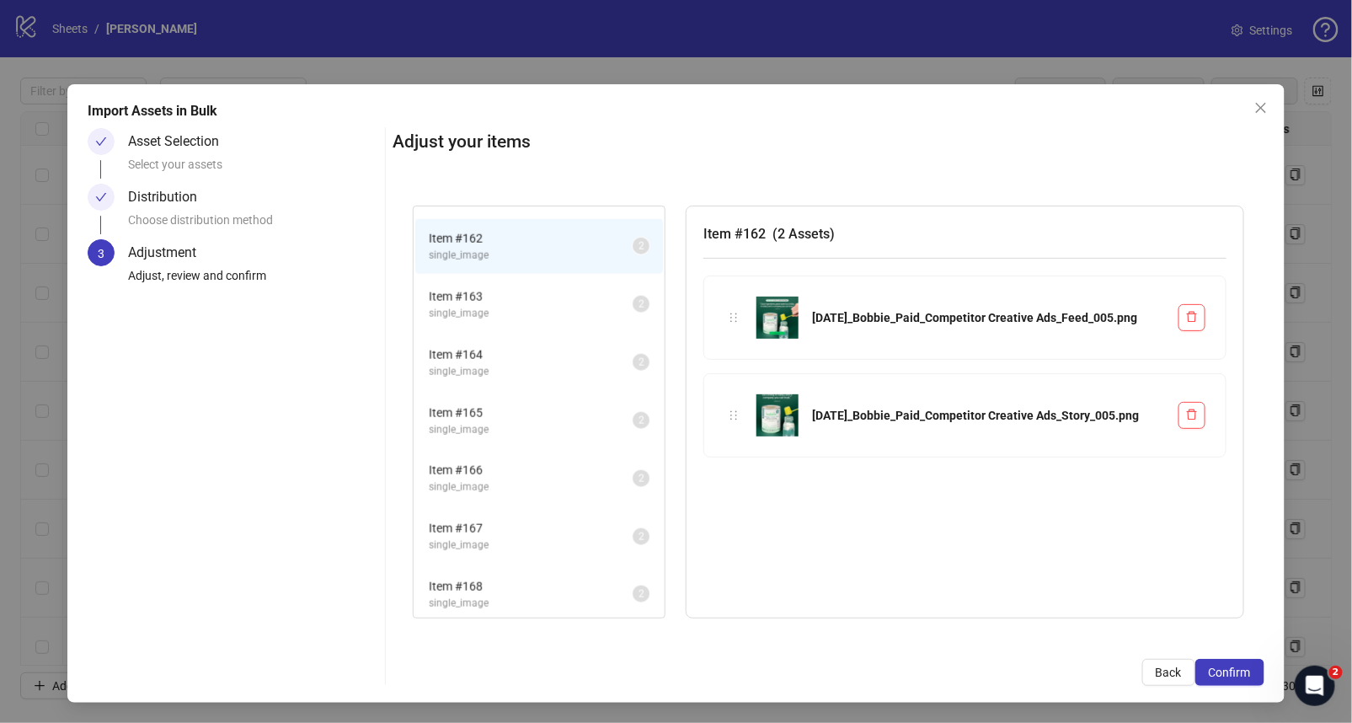
scroll to position [1195, 0]
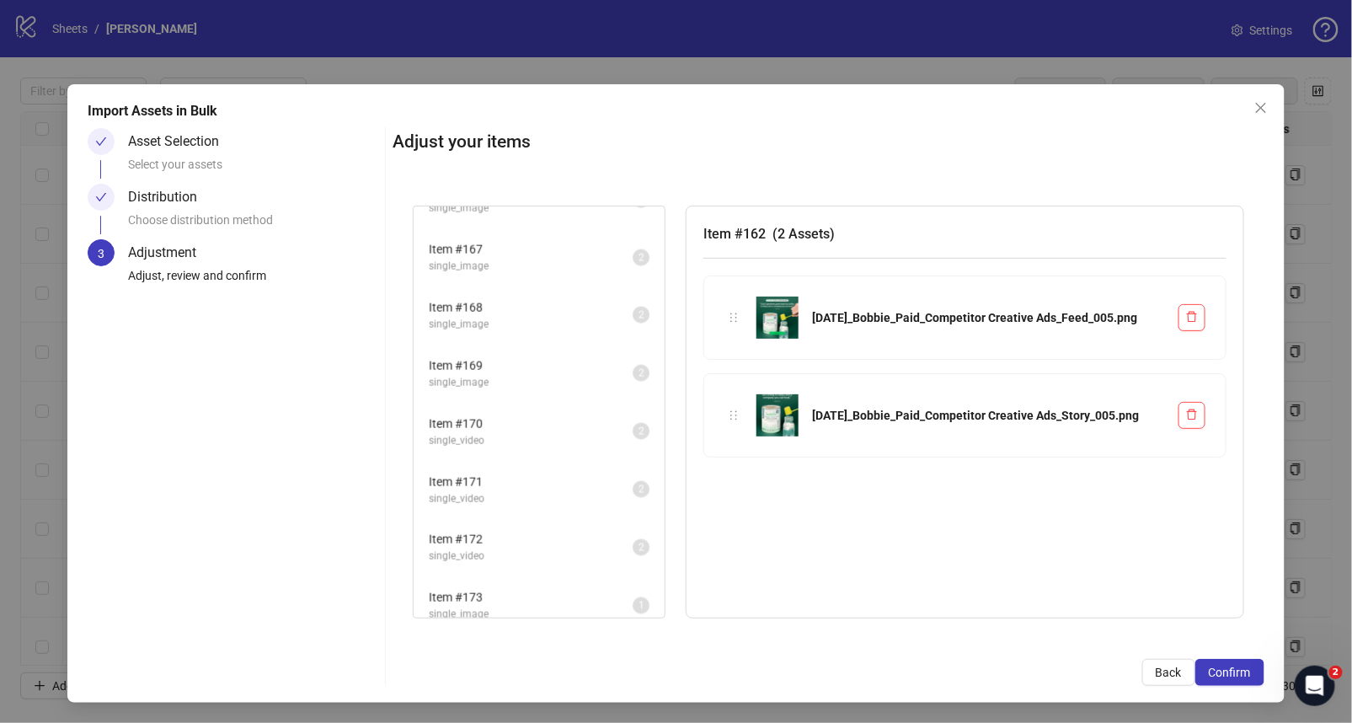
click at [544, 620] on div "Item # 146 single_video 2 Item # 147 single_video 2 Item # 148 single_video 2 I…" at bounding box center [828, 412] width 872 height 454
click at [542, 606] on span "single_image" at bounding box center [531, 614] width 204 height 16
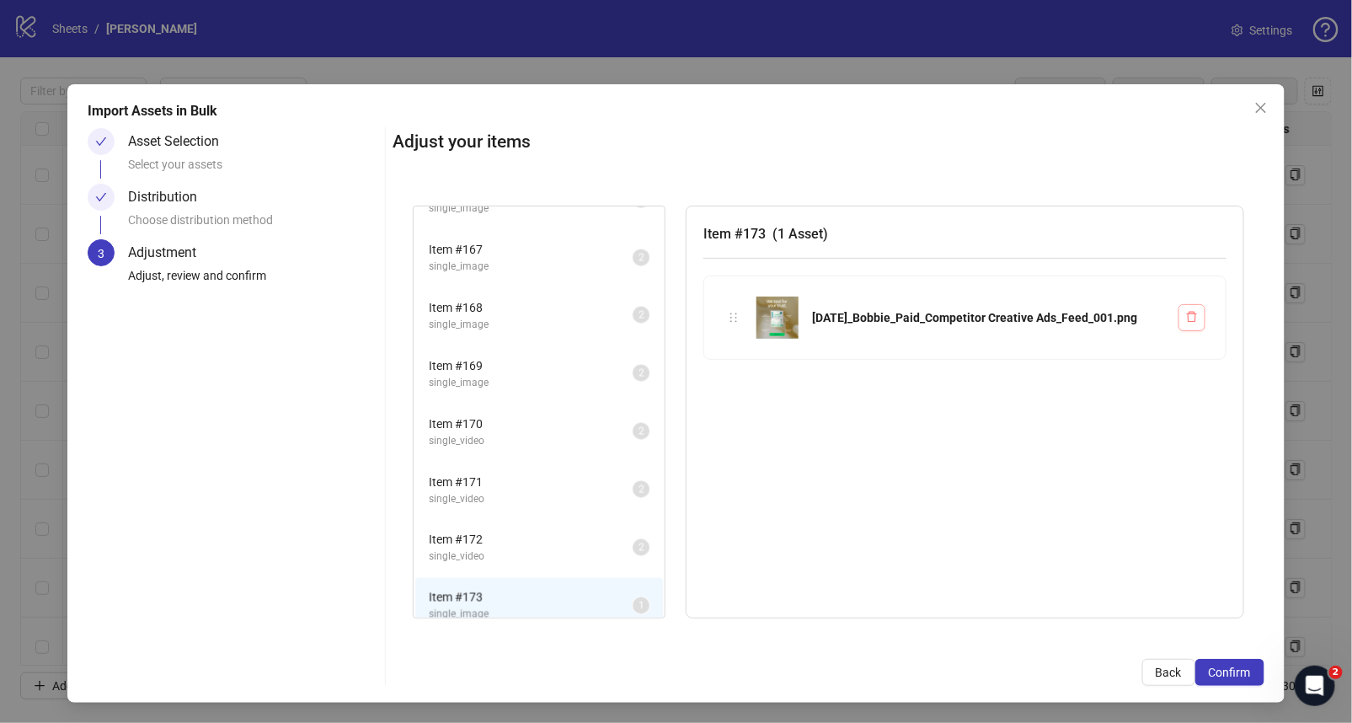
click at [1191, 319] on icon "delete" at bounding box center [1192, 317] width 10 height 11
click at [1190, 318] on icon "delete" at bounding box center [1192, 317] width 12 height 12
click at [1234, 670] on span "Confirm" at bounding box center [1230, 671] width 42 height 13
